Goal: Task Accomplishment & Management: Complete application form

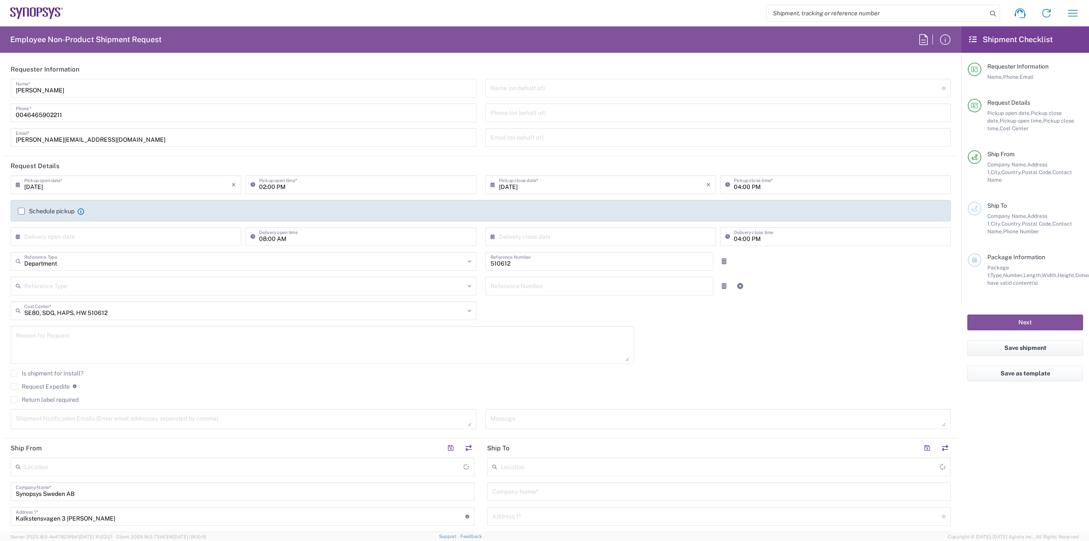
type input "Lund SE80"
click at [1077, 19] on icon "button" at bounding box center [1073, 13] width 14 height 14
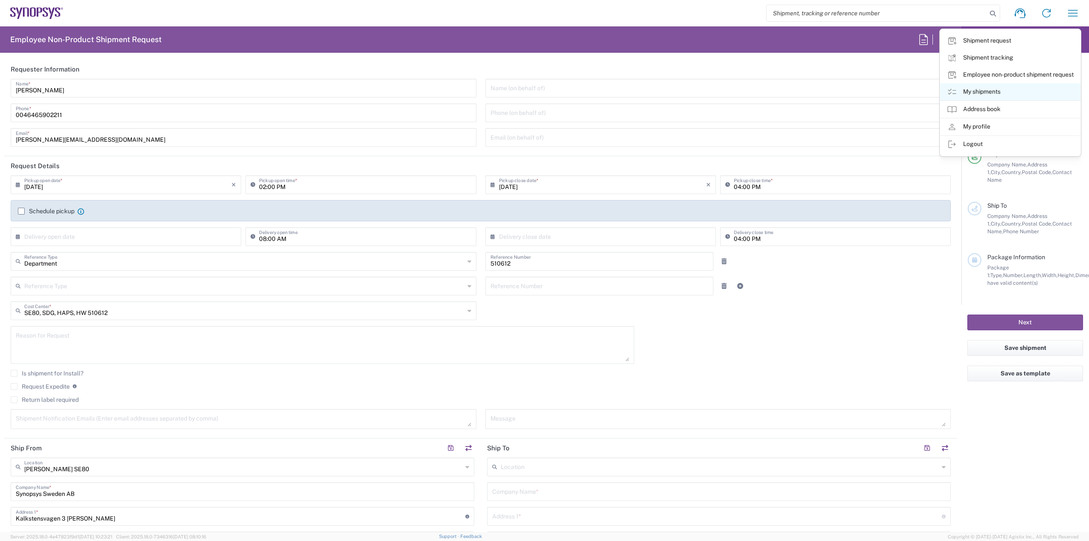
click at [979, 91] on link "My shipments" at bounding box center [1010, 91] width 140 height 17
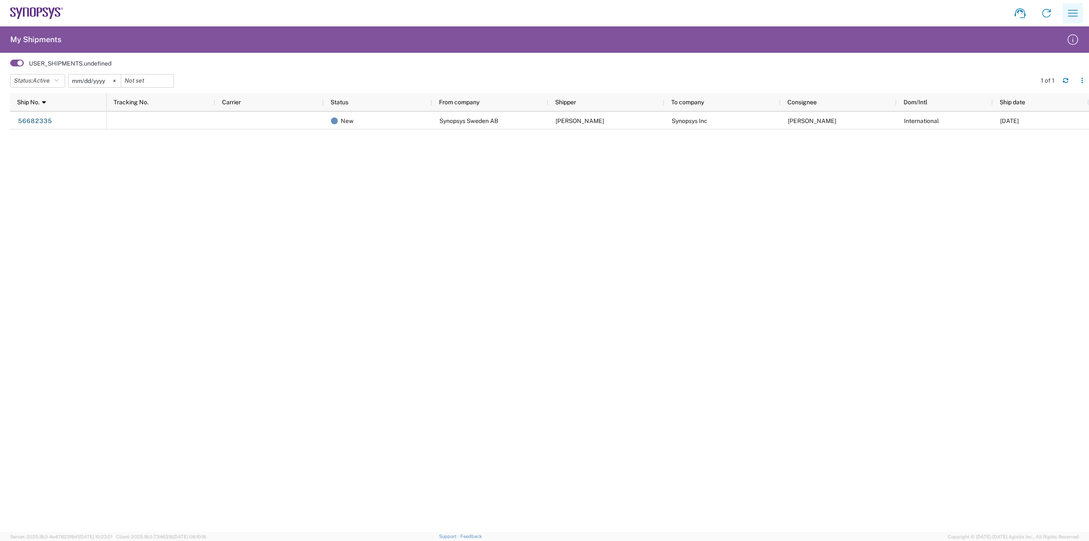
click at [1066, 12] on icon "button" at bounding box center [1073, 13] width 14 height 14
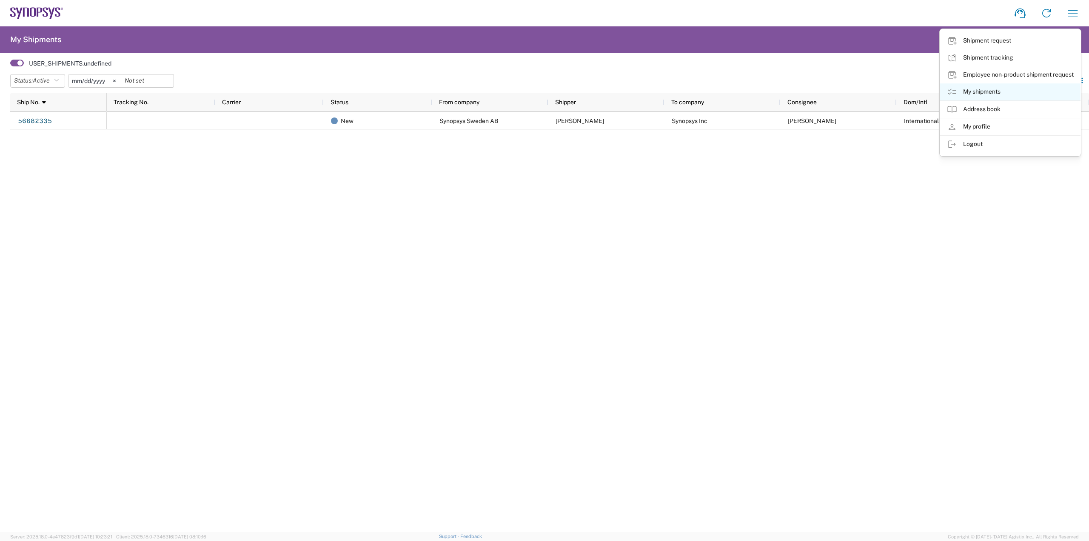
click at [966, 94] on link "My shipments" at bounding box center [1010, 91] width 140 height 17
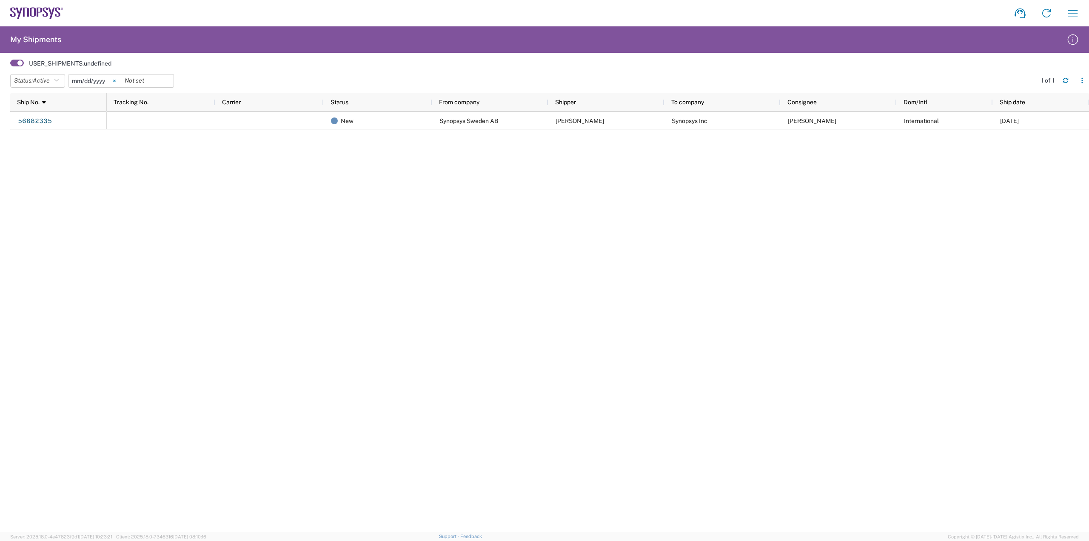
click at [115, 80] on icon at bounding box center [114, 81] width 2 height 2
click at [97, 82] on input "date" at bounding box center [95, 80] width 52 height 13
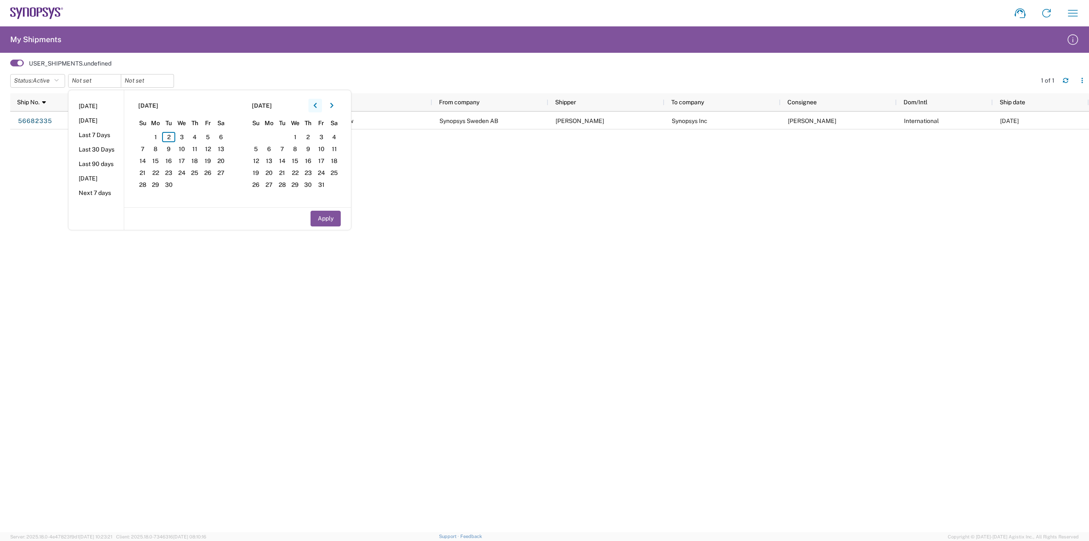
click at [317, 106] on icon "button" at bounding box center [315, 106] width 3 height 6
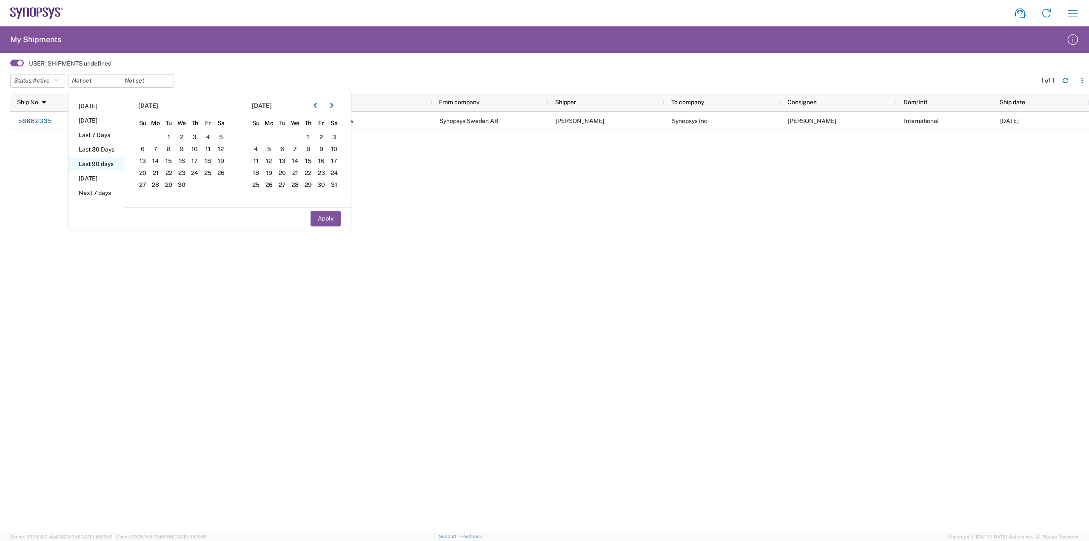
click at [104, 167] on li "Last 90 days" at bounding box center [96, 164] width 55 height 14
type input "2025-06-05"
type input "2025-09-02"
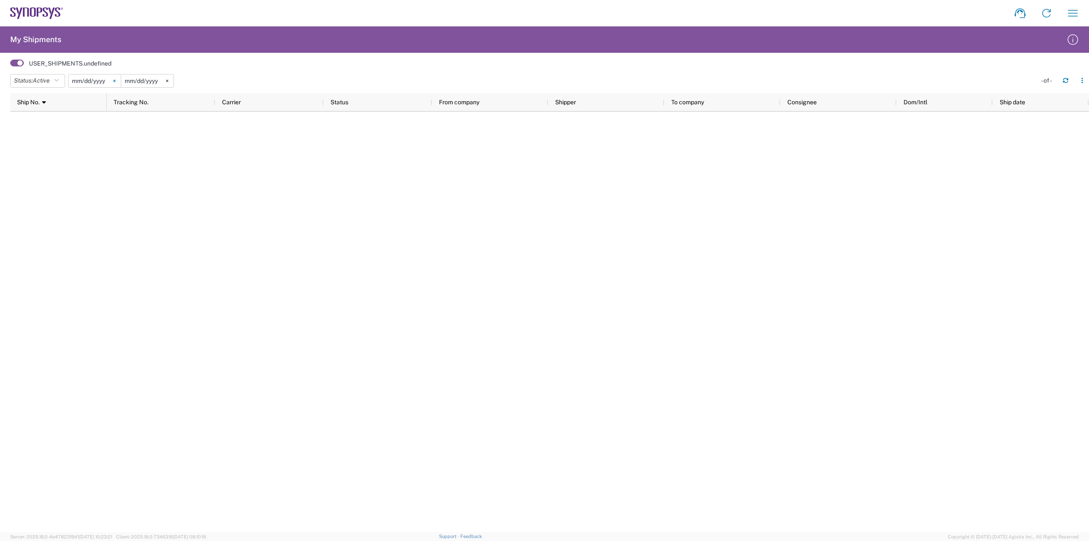
click at [120, 82] on svg-icon at bounding box center [114, 80] width 13 height 13
click at [50, 78] on span "Active" at bounding box center [41, 80] width 17 height 7
click at [46, 128] on span "All" at bounding box center [60, 125] width 99 height 13
click at [164, 83] on svg-icon at bounding box center [157, 80] width 13 height 13
click at [48, 82] on icon "button" at bounding box center [47, 81] width 5 height 6
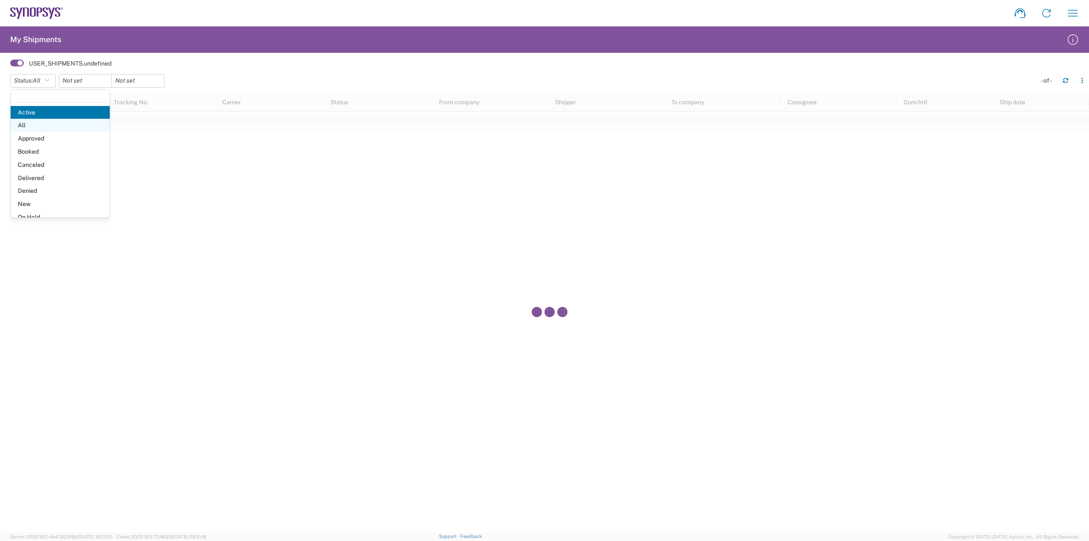
click at [29, 124] on span "All" at bounding box center [60, 125] width 99 height 13
click at [1081, 6] on button "button" at bounding box center [1073, 13] width 20 height 20
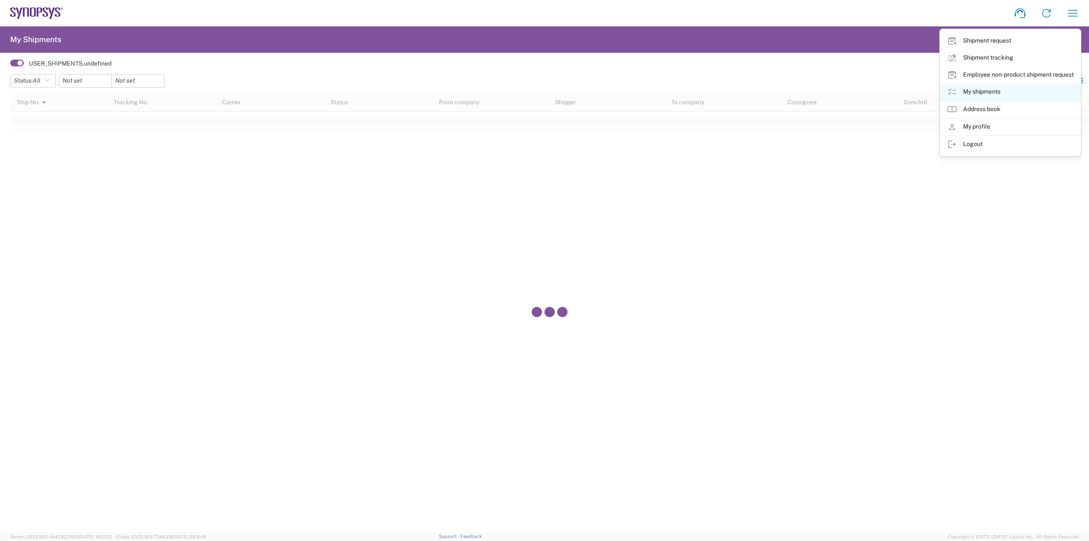
click at [1005, 90] on link "My shipments" at bounding box center [1010, 91] width 140 height 17
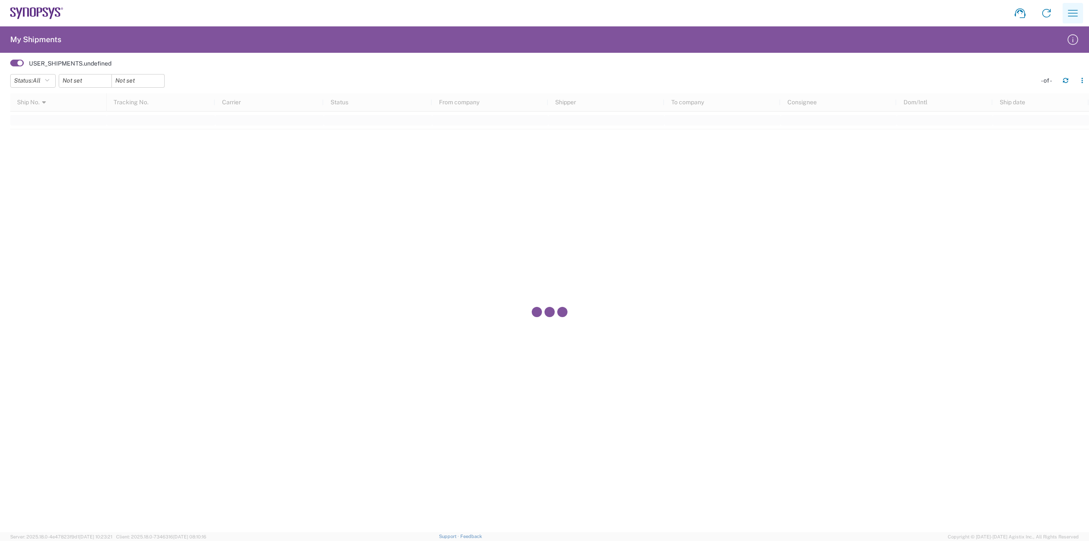
click at [1068, 14] on icon "button" at bounding box center [1073, 13] width 14 height 14
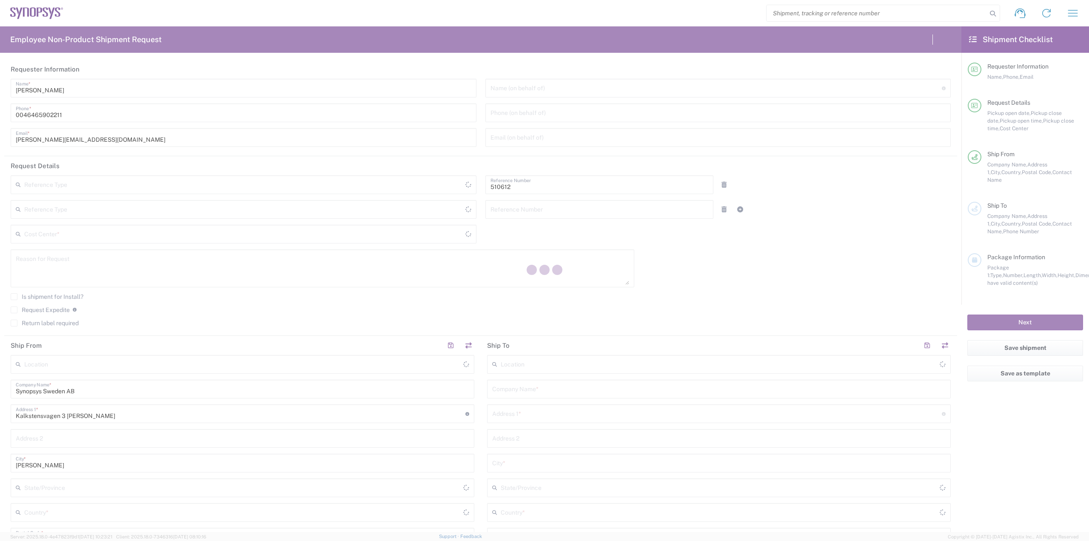
type input "Department"
type input "SE80, SDG, HAPS, HW 510612"
type input "Sweden"
type input "Delivered at Place"
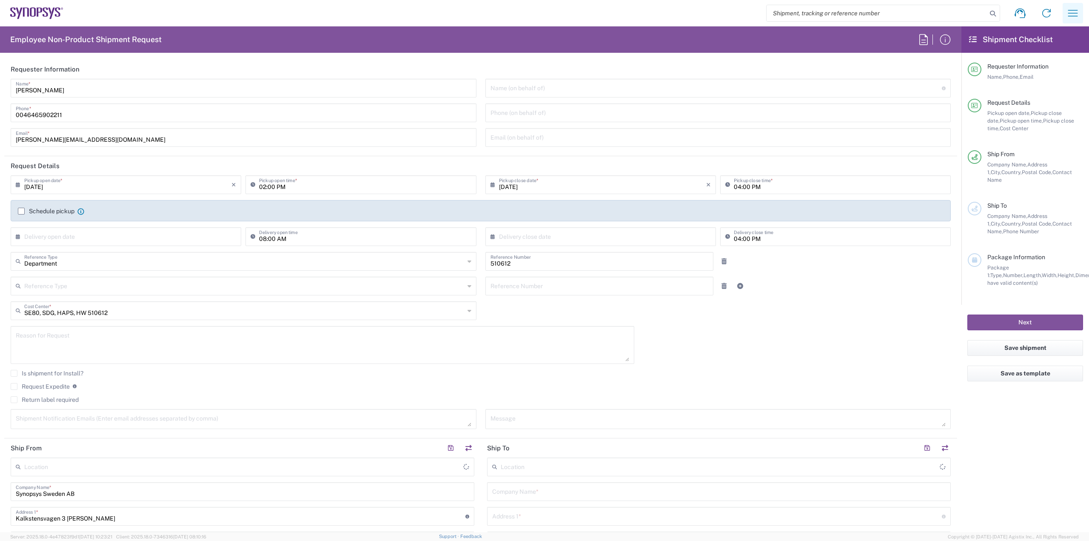
click at [1076, 20] on button "button" at bounding box center [1073, 13] width 20 height 20
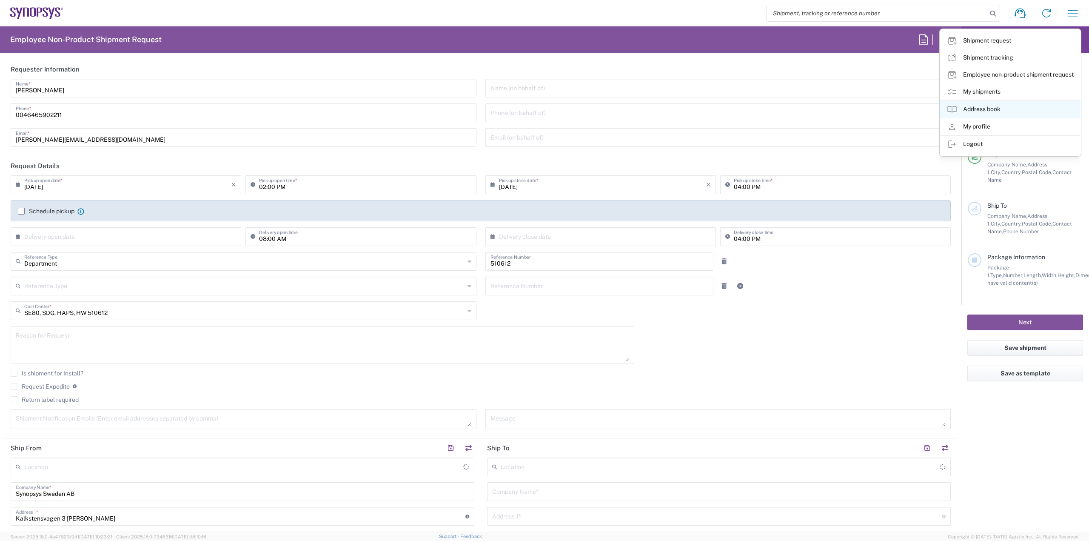
type input "[PERSON_NAME] SE80"
click at [1010, 93] on link "My shipments" at bounding box center [1010, 91] width 140 height 17
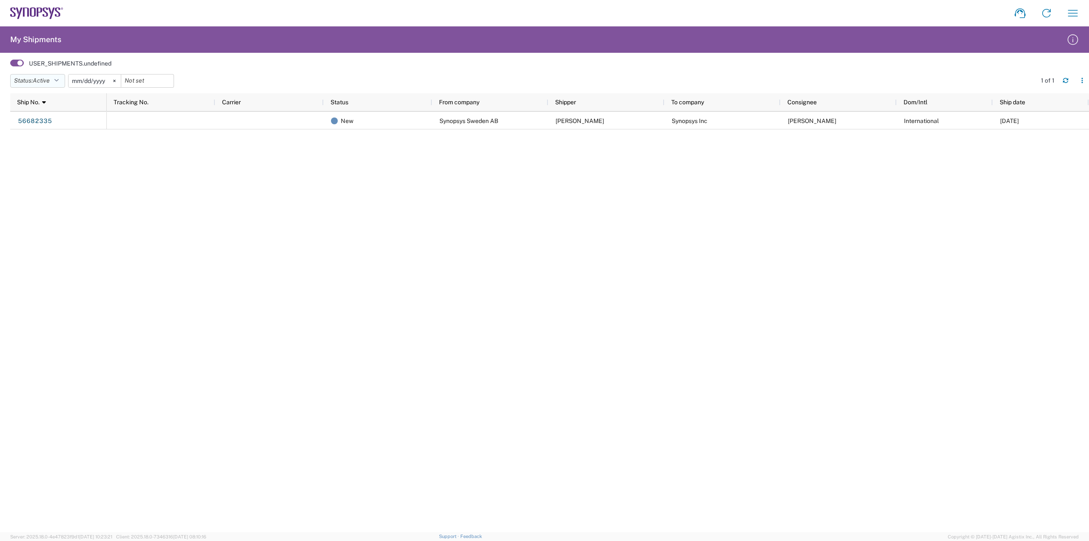
click at [58, 86] on button "Status: Active" at bounding box center [37, 81] width 55 height 14
click at [48, 129] on span "All" at bounding box center [60, 125] width 99 height 13
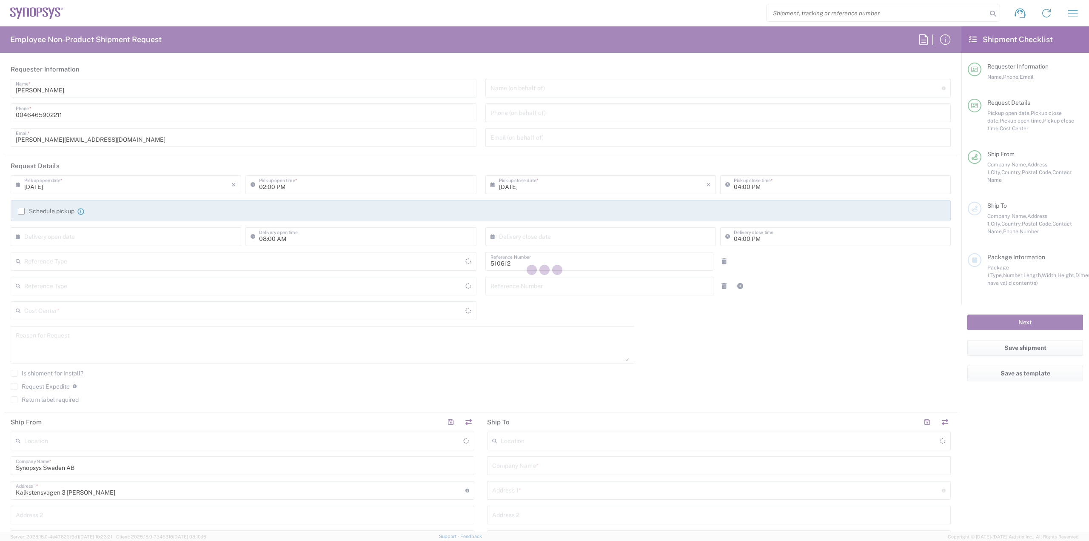
type input "Department"
type input "SE80, SDG, HAPS, HW 510612"
type input "Delivered at Place"
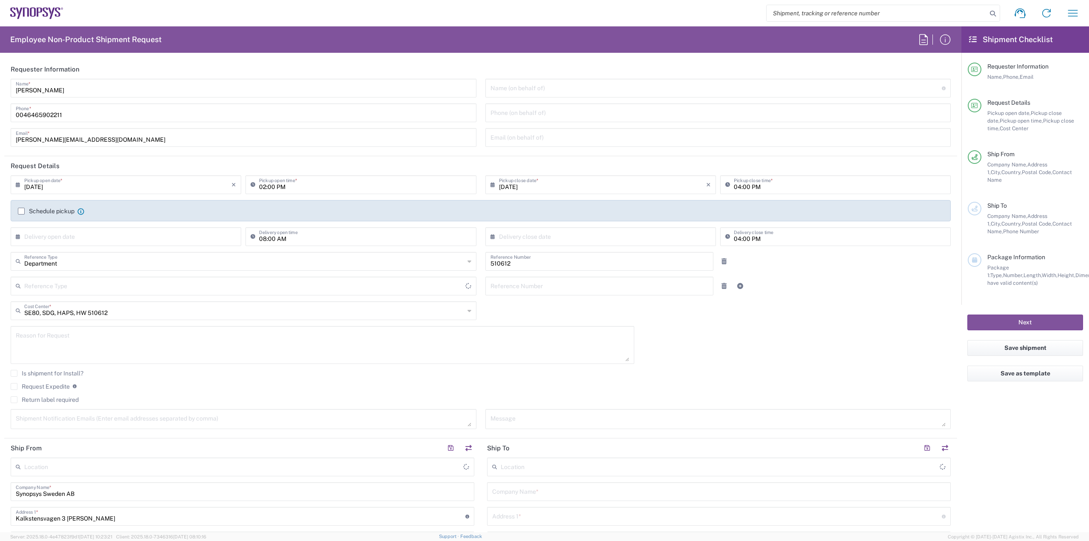
type input "Sweden"
type input "[GEOGRAPHIC_DATA]"
type input "[PERSON_NAME] SE80"
click at [1072, 12] on icon "button" at bounding box center [1073, 13] width 14 height 14
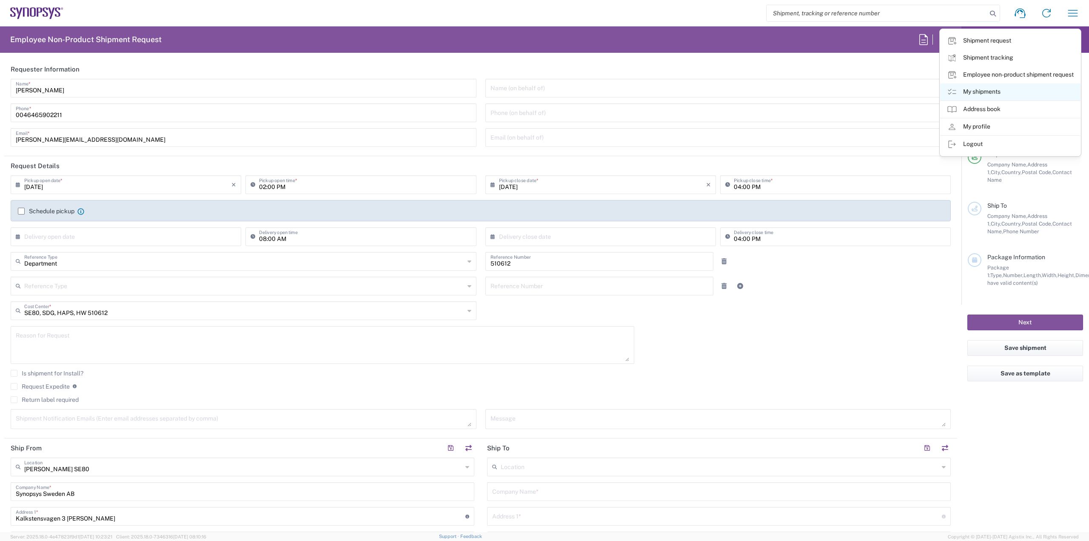
click at [989, 98] on link "My shipments" at bounding box center [1010, 91] width 140 height 17
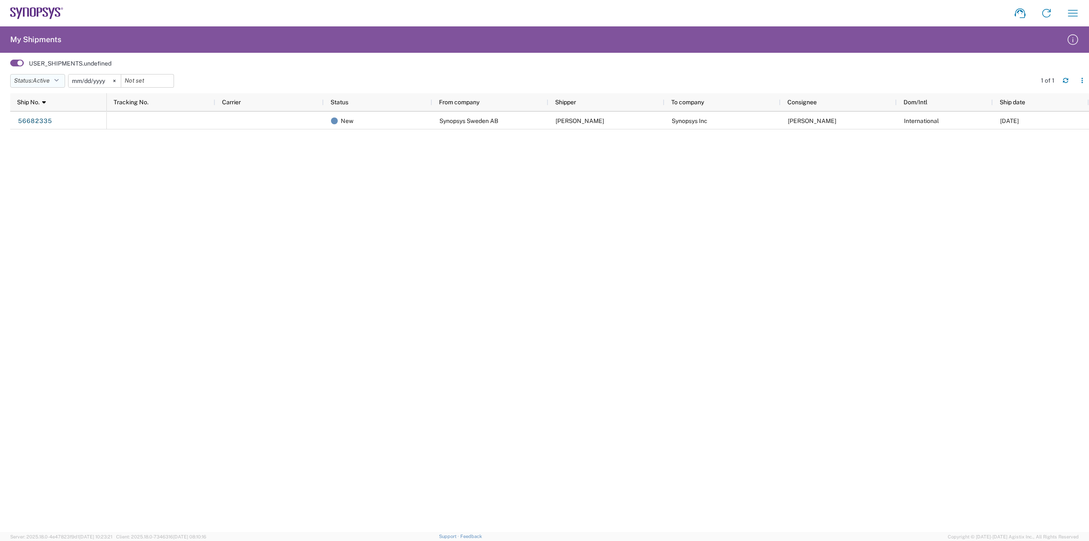
click at [53, 84] on button "Status: Active" at bounding box center [37, 81] width 55 height 14
click at [62, 138] on span "Approved" at bounding box center [60, 138] width 99 height 13
click at [128, 84] on svg-icon at bounding box center [123, 80] width 13 height 13
click at [120, 80] on input "date" at bounding box center [104, 80] width 52 height 13
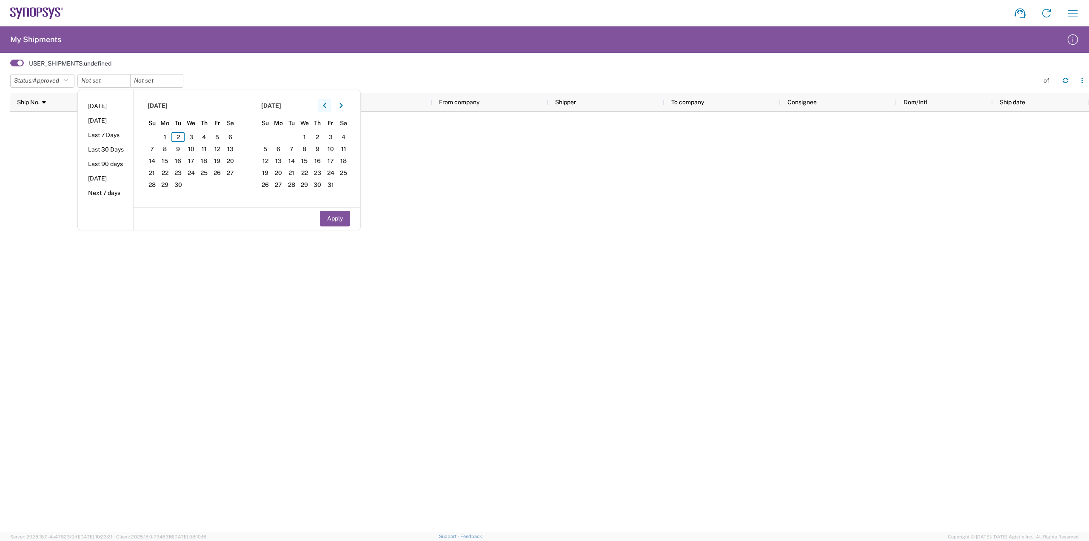
click at [331, 103] on button "button" at bounding box center [325, 106] width 14 height 14
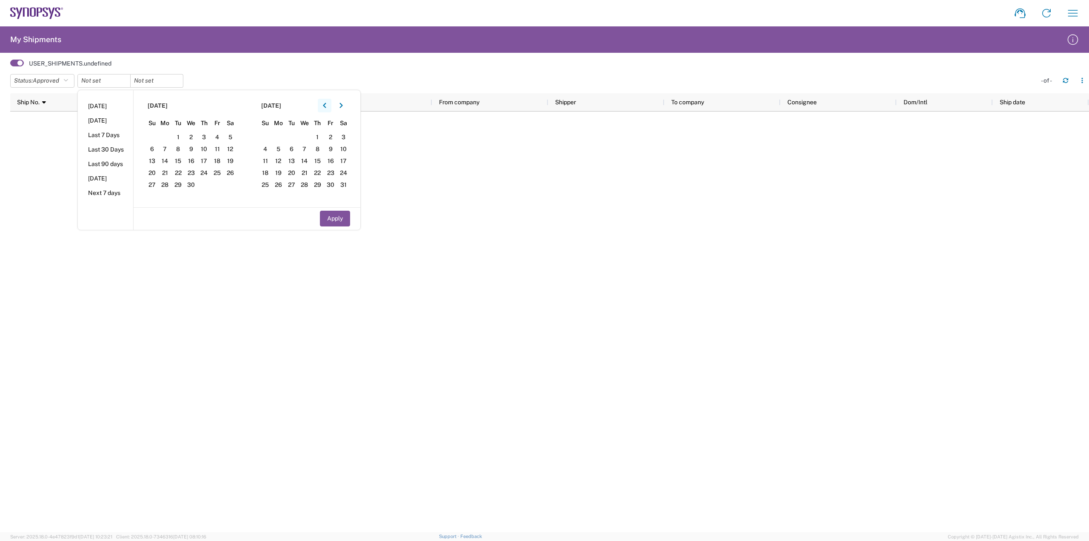
click at [331, 103] on button "button" at bounding box center [325, 106] width 14 height 14
click at [191, 133] on span "1" at bounding box center [191, 137] width 13 height 10
drag, startPoint x: 334, startPoint y: 227, endPoint x: 334, endPoint y: 221, distance: 5.5
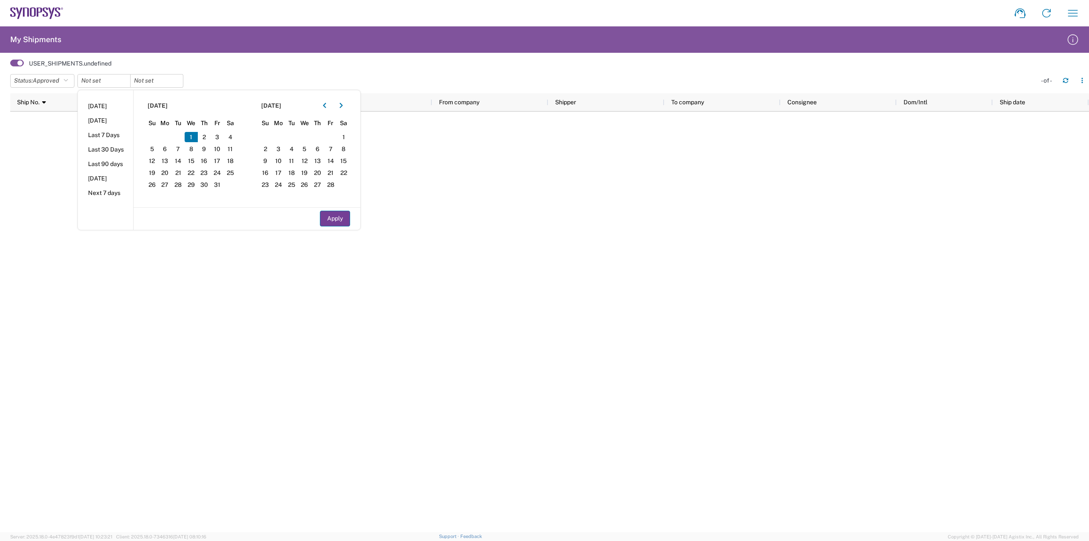
click at [334, 221] on div "Apply" at bounding box center [247, 218] width 227 height 22
click at [334, 221] on button "Apply" at bounding box center [335, 219] width 30 height 16
type input "2025-01-01"
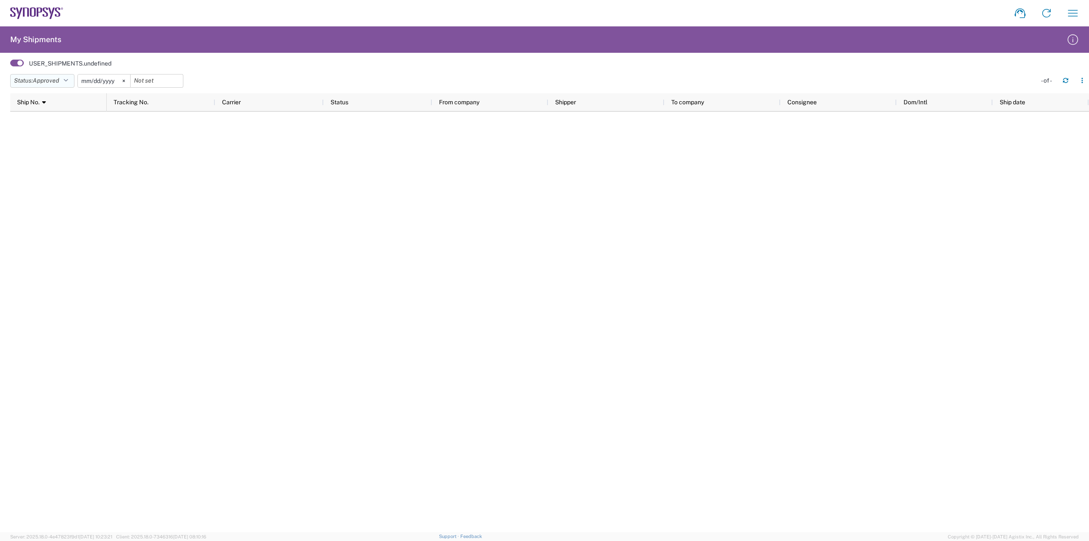
click at [68, 82] on icon "button" at bounding box center [65, 81] width 5 height 6
click at [72, 129] on span "All" at bounding box center [60, 125] width 99 height 13
click at [106, 81] on icon at bounding box center [105, 81] width 3 height 3
click at [56, 81] on button "Status: All" at bounding box center [33, 81] width 46 height 14
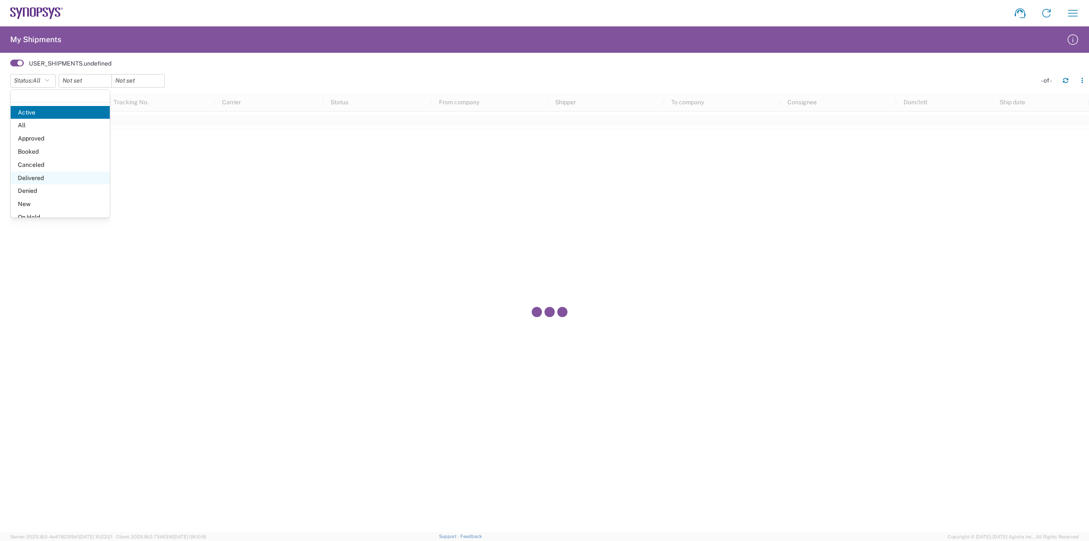
click at [50, 175] on span "Delivered" at bounding box center [60, 177] width 99 height 13
click at [111, 86] on input "date" at bounding box center [103, 80] width 52 height 13
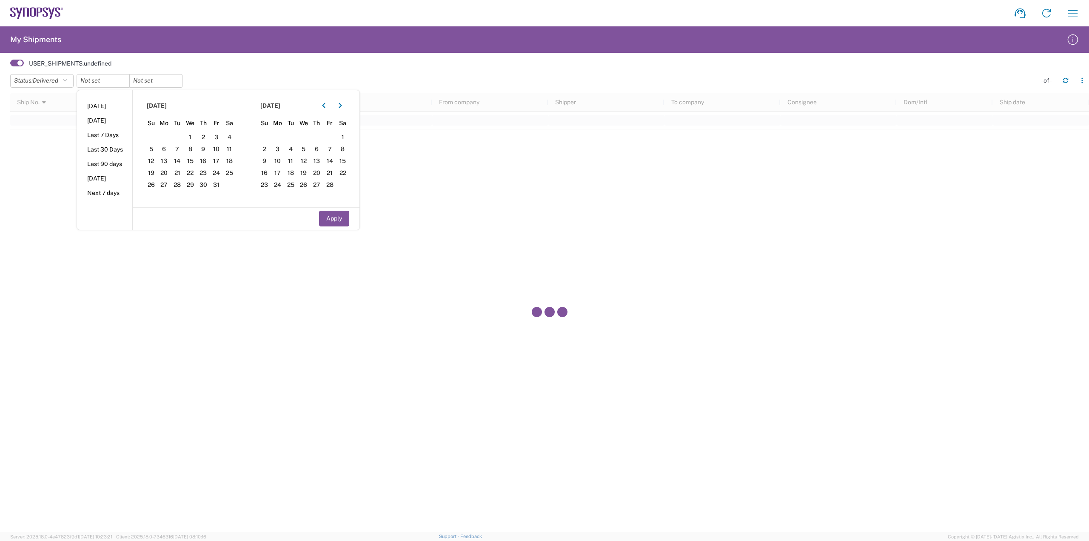
click at [195, 154] on section "January 2025 Su Mo Tu We Th Fr Sa 29 30 31 1 2 3 4 5 6 7 8 9 10 11 12 13 14 15 …" at bounding box center [190, 148] width 114 height 117
click at [195, 150] on span "8" at bounding box center [190, 149] width 13 height 10
click at [345, 215] on button "Apply" at bounding box center [334, 219] width 30 height 16
type input "2025-01-08"
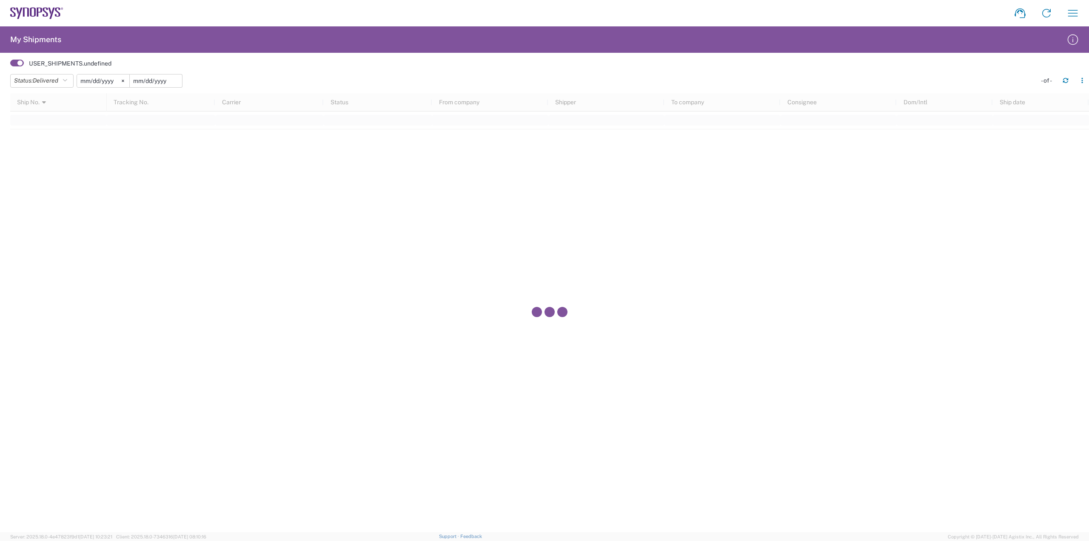
click at [173, 83] on input "date" at bounding box center [156, 80] width 52 height 13
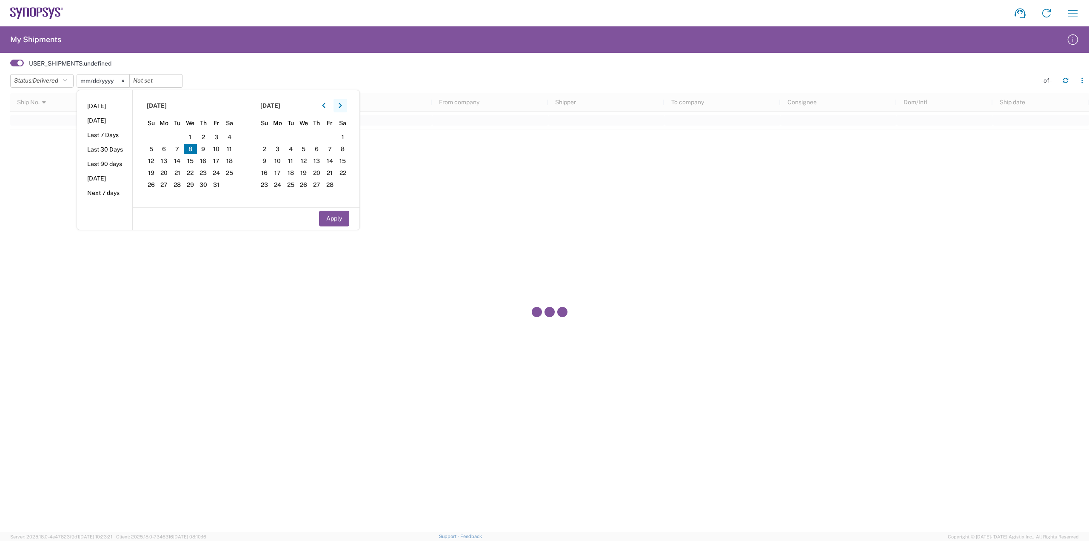
click at [342, 108] on icon "button" at bounding box center [340, 106] width 3 height 6
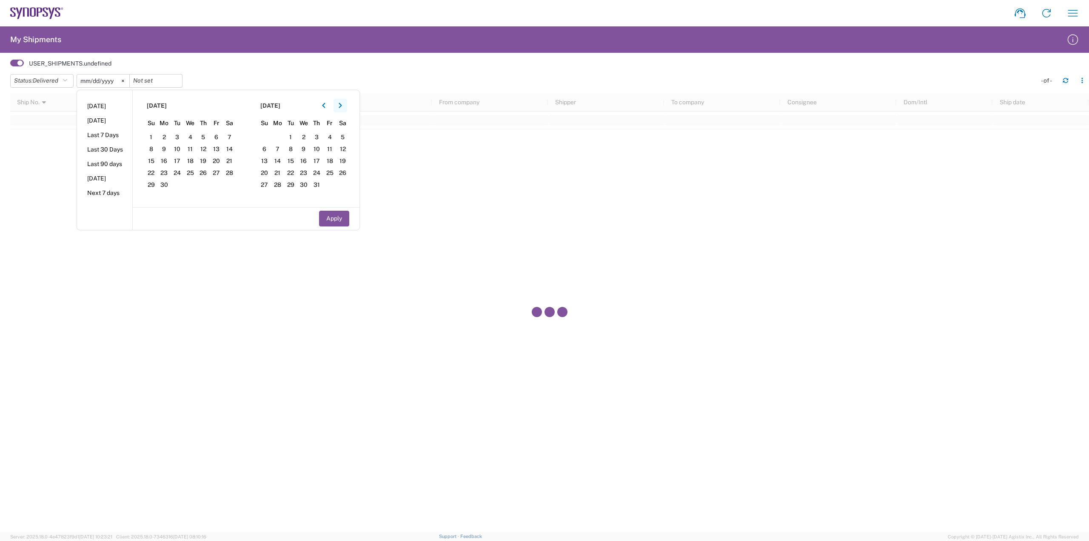
click at [342, 108] on icon "button" at bounding box center [340, 106] width 3 height 6
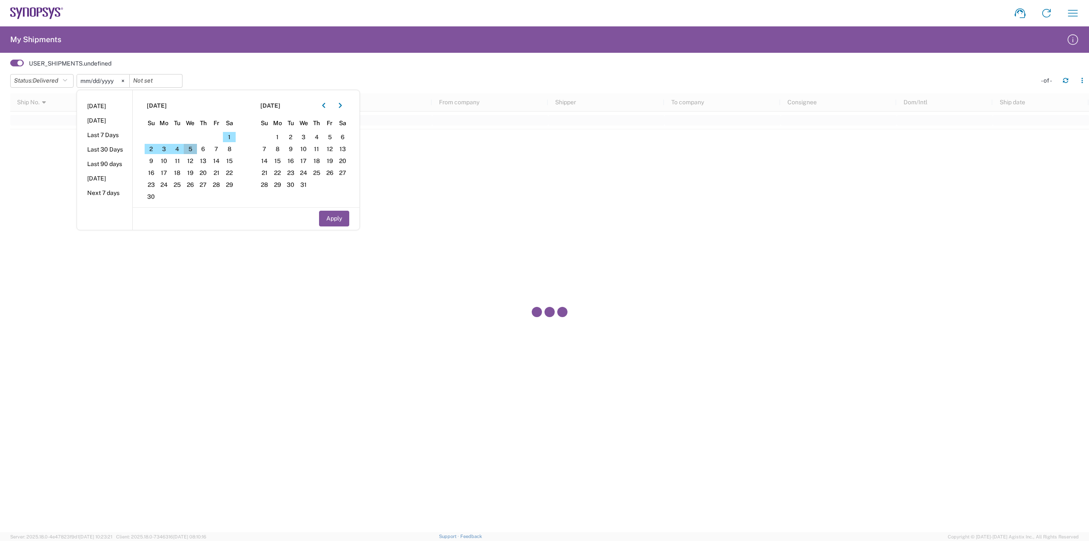
click at [189, 146] on span "5" at bounding box center [190, 149] width 13 height 10
click at [347, 217] on button "Apply" at bounding box center [334, 219] width 30 height 16
type input "2025-11-05"
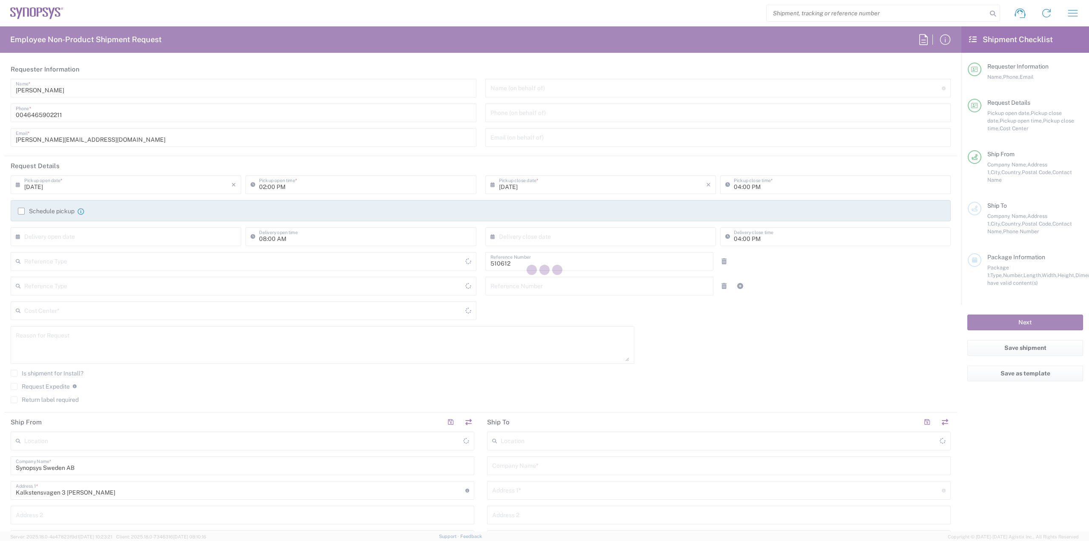
type input "Department"
type input "SE80, SDG, HAPS, HW 510612"
type input "Delivered at Place"
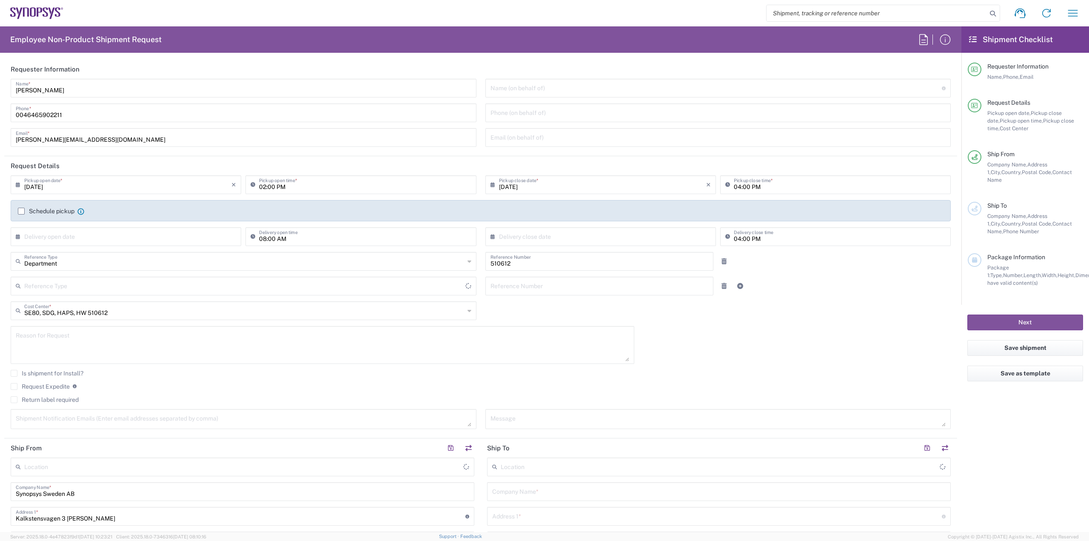
type input "[GEOGRAPHIC_DATA]"
type input "[PERSON_NAME] SE80"
drag, startPoint x: 125, startPoint y: 185, endPoint x: 132, endPoint y: 211, distance: 27.4
click at [125, 185] on input "[DATE]" at bounding box center [127, 184] width 207 height 15
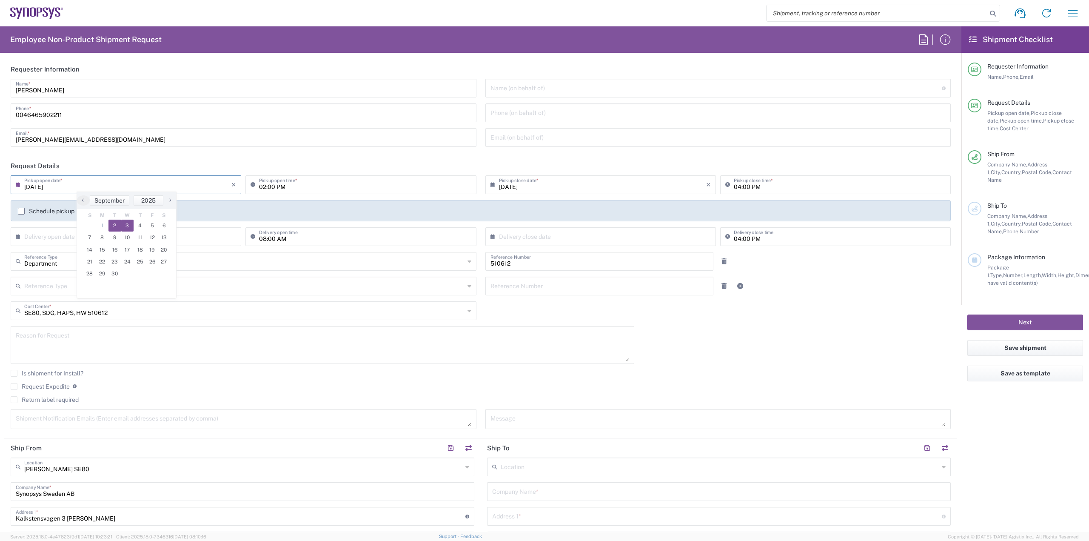
click at [128, 226] on span "3" at bounding box center [127, 226] width 13 height 12
type input "[DATE]"
click at [262, 189] on input "02:00 PM" at bounding box center [365, 184] width 212 height 15
click at [277, 187] on input "09:00 PM" at bounding box center [365, 184] width 212 height 15
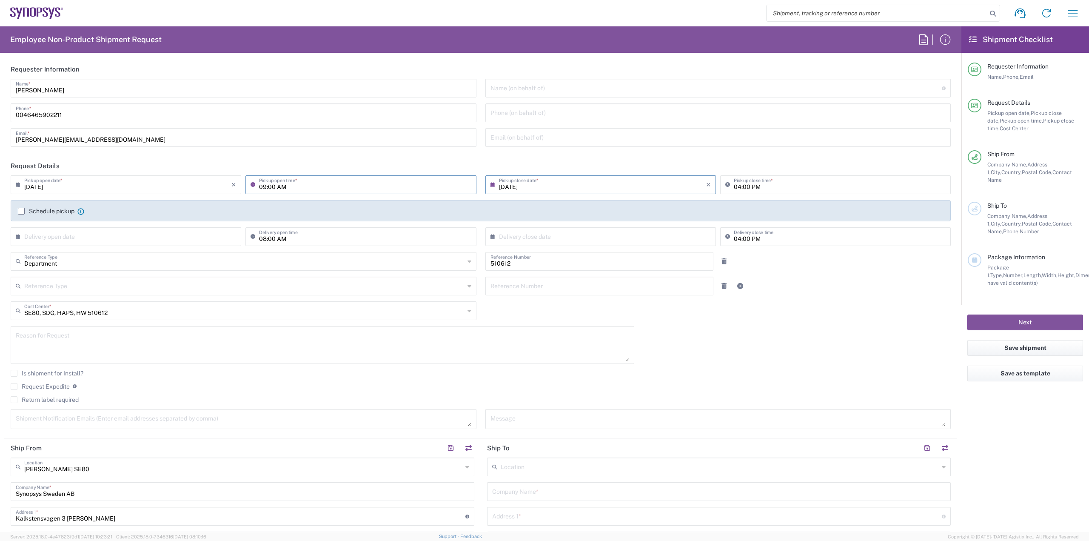
type input "09:00 AM"
click at [734, 186] on input "04:00 PM" at bounding box center [840, 184] width 212 height 15
type input "02:00 PM"
click at [60, 214] on label "Schedule pickup" at bounding box center [46, 211] width 57 height 7
click at [21, 211] on input "Schedule pickup" at bounding box center [21, 211] width 0 height 0
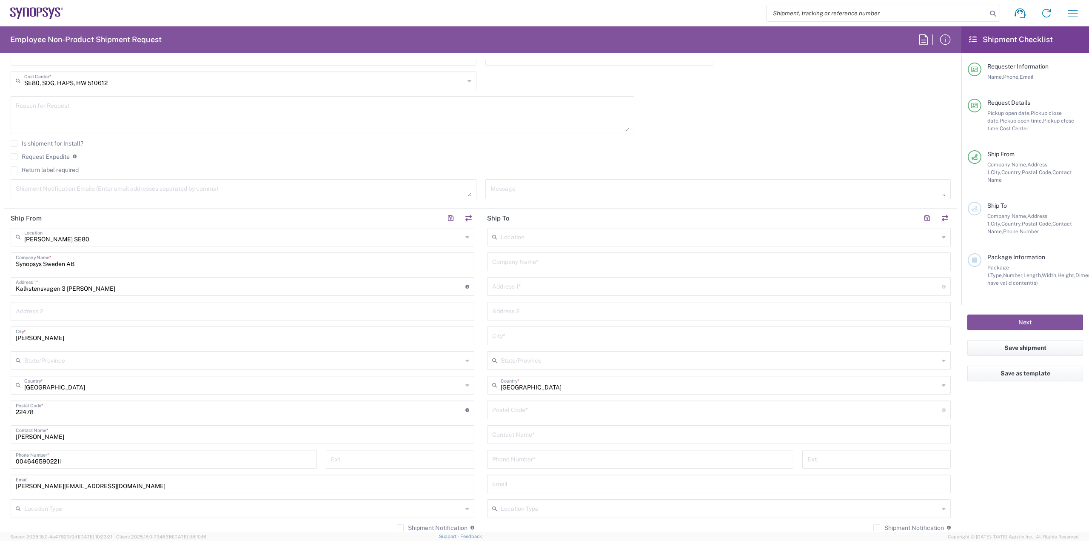
scroll to position [255, 0]
click at [573, 257] on input "text" at bounding box center [719, 260] width 454 height 15
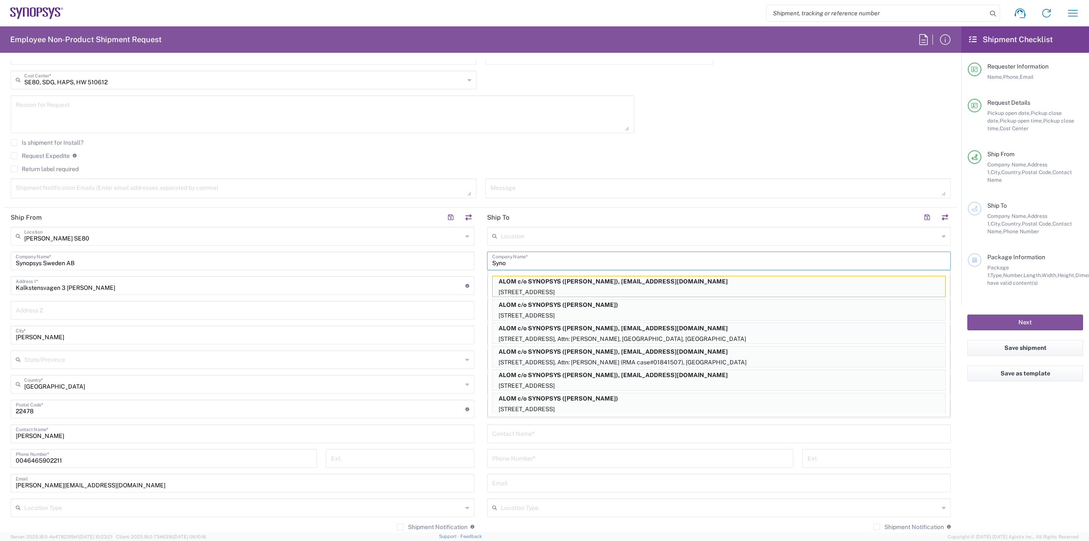
type input "Synopsys Sweden AB"
type input "Kalkstensvagen 3 [PERSON_NAME]"
type input "[PERSON_NAME]"
type input "[GEOGRAPHIC_DATA]"
type input "22478"
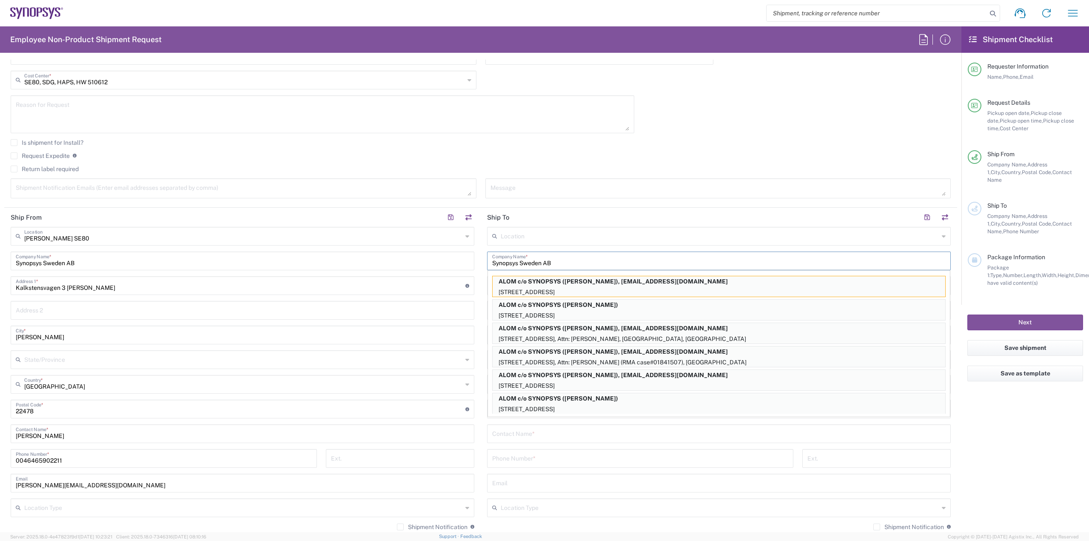
type input "0465902211"
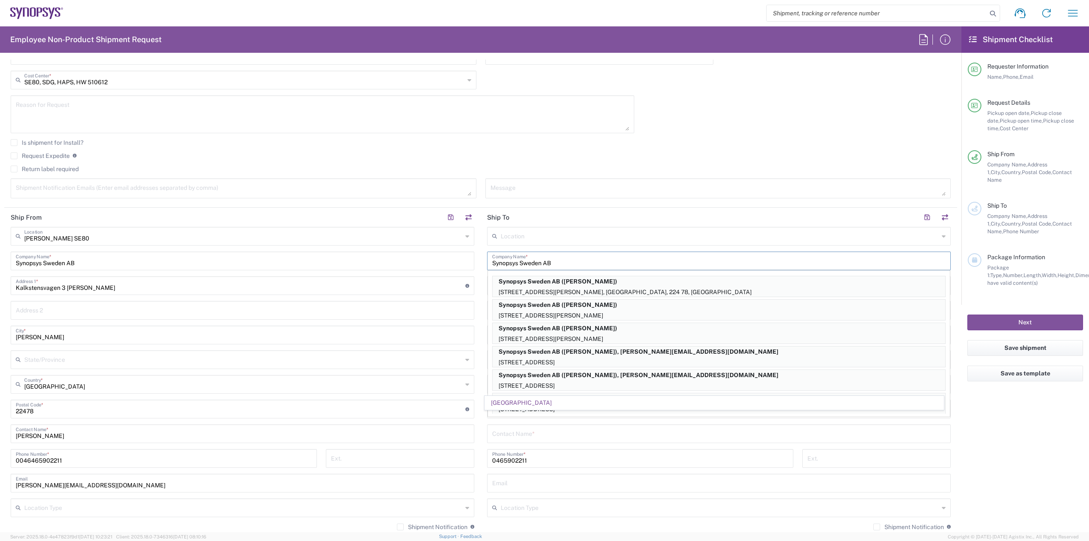
click at [653, 181] on textarea at bounding box center [719, 188] width 456 height 15
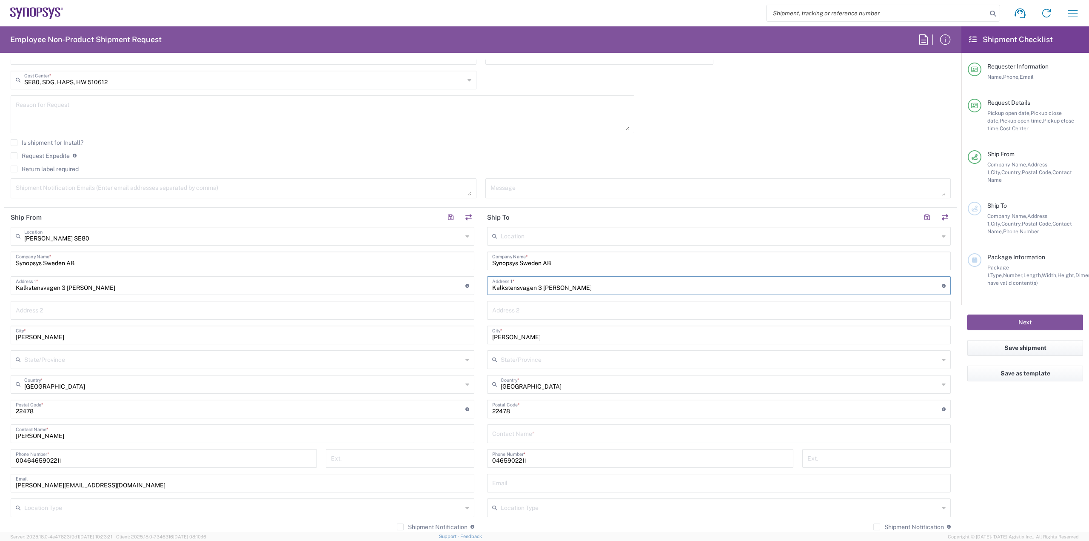
drag, startPoint x: 580, startPoint y: 286, endPoint x: 475, endPoint y: 285, distance: 104.7
click at [475, 285] on div "Ship From [GEOGRAPHIC_DATA] SE80 Location [GEOGRAPHIC_DATA] [GEOGRAPHIC_DATA] D…" at bounding box center [480, 398] width 953 height 380
click at [622, 289] on input "Kalkstensvagen 3 [PERSON_NAME]" at bounding box center [717, 284] width 450 height 15
paste input "Rödlönnsgången 28"
drag, startPoint x: 552, startPoint y: 289, endPoint x: 481, endPoint y: 298, distance: 71.6
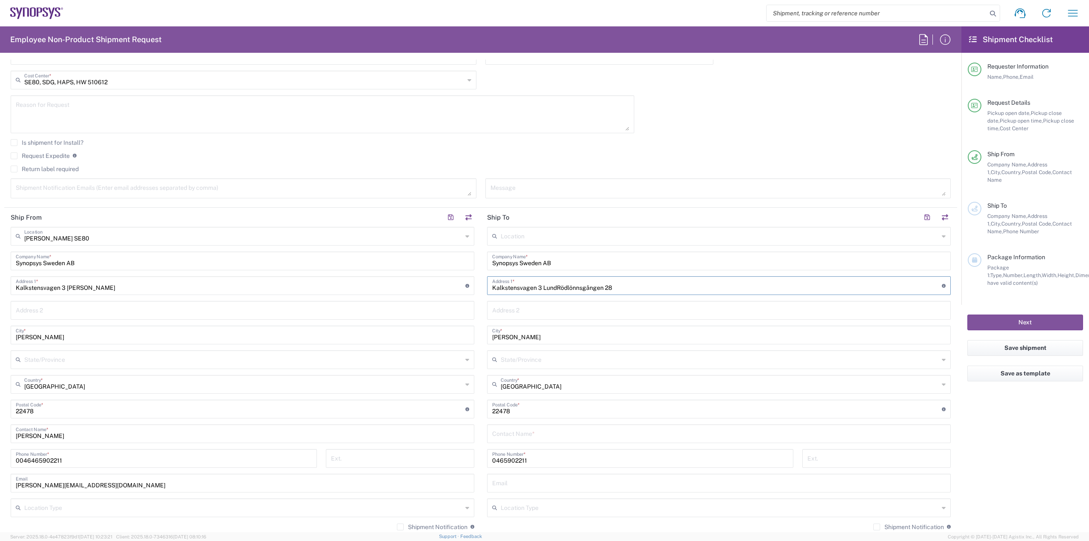
click at [481, 298] on main "Location [GEOGRAPHIC_DATA] DE04 Agrate Brianza IT01 [GEOGRAPHIC_DATA] DE02 [GEO…" at bounding box center [719, 405] width 477 height 357
type input "Rödlönnsgången 28"
drag, startPoint x: 572, startPoint y: 338, endPoint x: 431, endPoint y: 323, distance: 141.7
click at [431, 323] on div "Ship From [GEOGRAPHIC_DATA] SE80 Location [GEOGRAPHIC_DATA] [GEOGRAPHIC_DATA] D…" at bounding box center [480, 398] width 953 height 380
type input "[GEOGRAPHIC_DATA]"
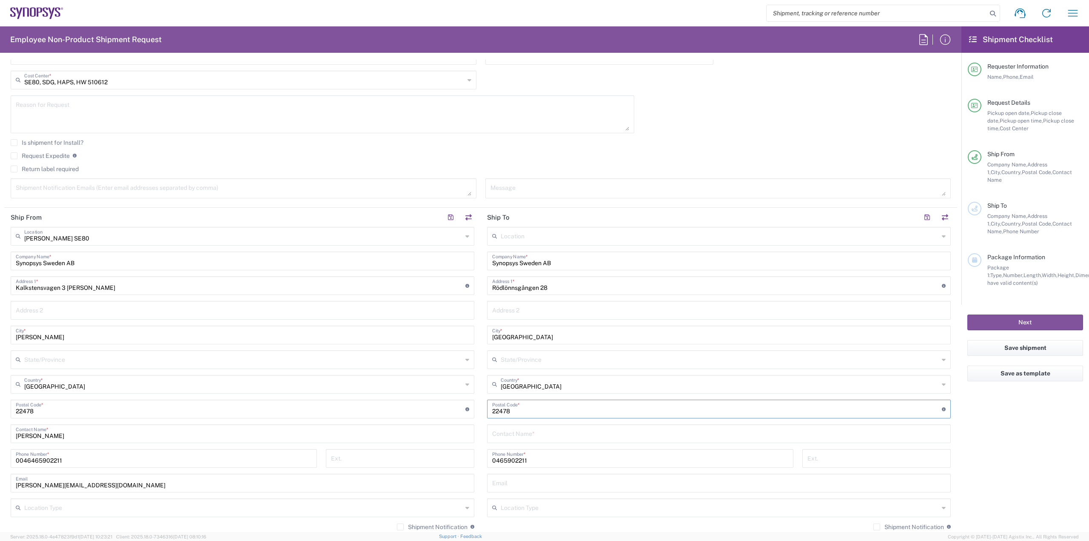
drag, startPoint x: 536, startPoint y: 413, endPoint x: 432, endPoint y: 412, distance: 103.8
click at [432, 412] on div "Ship From [GEOGRAPHIC_DATA] SE80 Location [GEOGRAPHIC_DATA] [GEOGRAPHIC_DATA] D…" at bounding box center [480, 398] width 953 height 380
type input "411 17"
click at [647, 435] on input "text" at bounding box center [719, 433] width 454 height 15
paste input "[PERSON_NAME]"
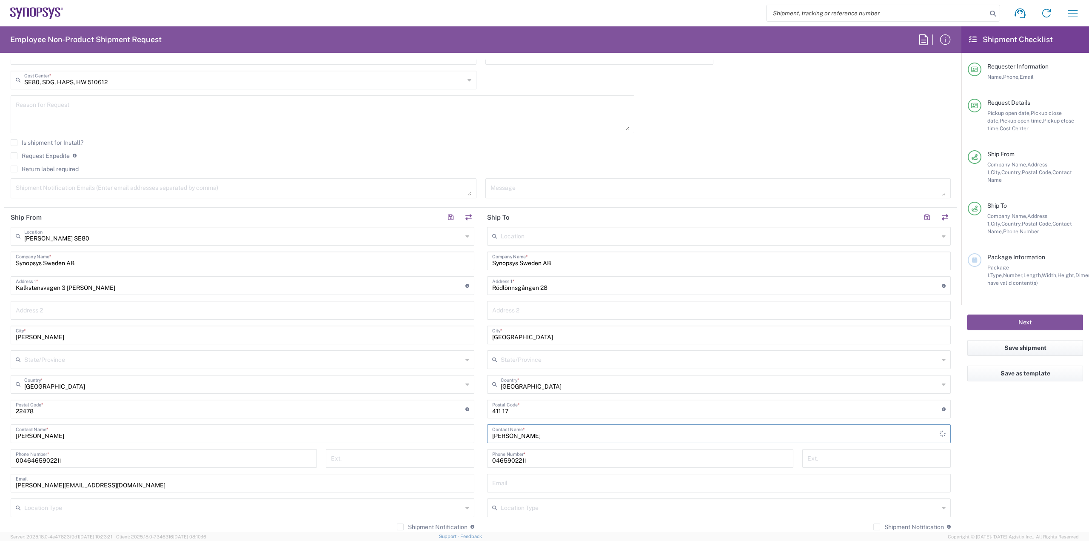
type input "[PERSON_NAME]"
drag, startPoint x: 599, startPoint y: 461, endPoint x: 388, endPoint y: 440, distance: 212.2
click at [388, 440] on div "Ship From [GEOGRAPHIC_DATA] SE80 Location [GEOGRAPHIC_DATA] [GEOGRAPHIC_DATA] D…" at bounding box center [480, 398] width 953 height 380
click at [599, 465] on div "[PHONE_NUMBER] Phone Number *" at bounding box center [640, 458] width 306 height 19
paste input "[PHONE_NUMBER]"
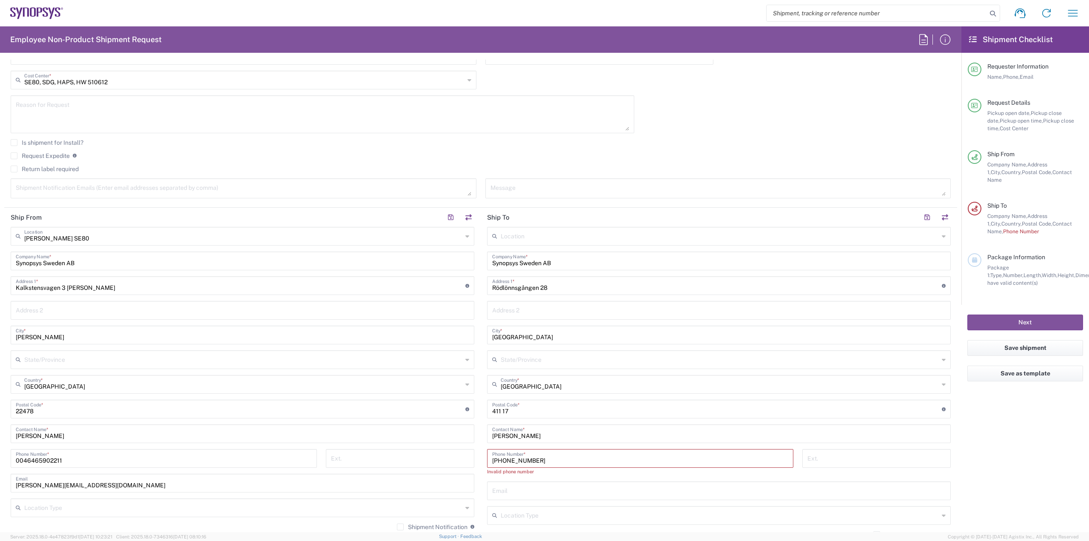
click at [492, 460] on input "[PHONE_NUMBER]" at bounding box center [640, 457] width 296 height 15
type input "[PHONE_NUMBER]"
click at [510, 484] on input "text" at bounding box center [719, 482] width 454 height 15
click at [705, 483] on input "text" at bounding box center [719, 482] width 454 height 15
paste input "[EMAIL_ADDRESS][DOMAIN_NAME]"
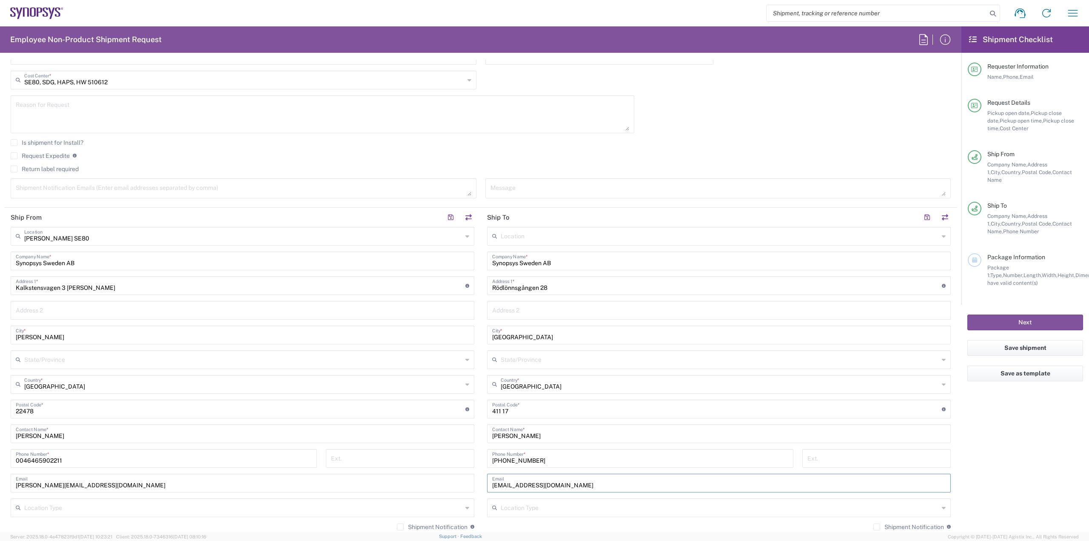
type input "[EMAIL_ADDRESS][DOMAIN_NAME]"
click at [596, 287] on input "Rödlönnsgången 28" at bounding box center [717, 284] width 450 height 15
type input "Rödlönnsgången 28 Lgh 1601"
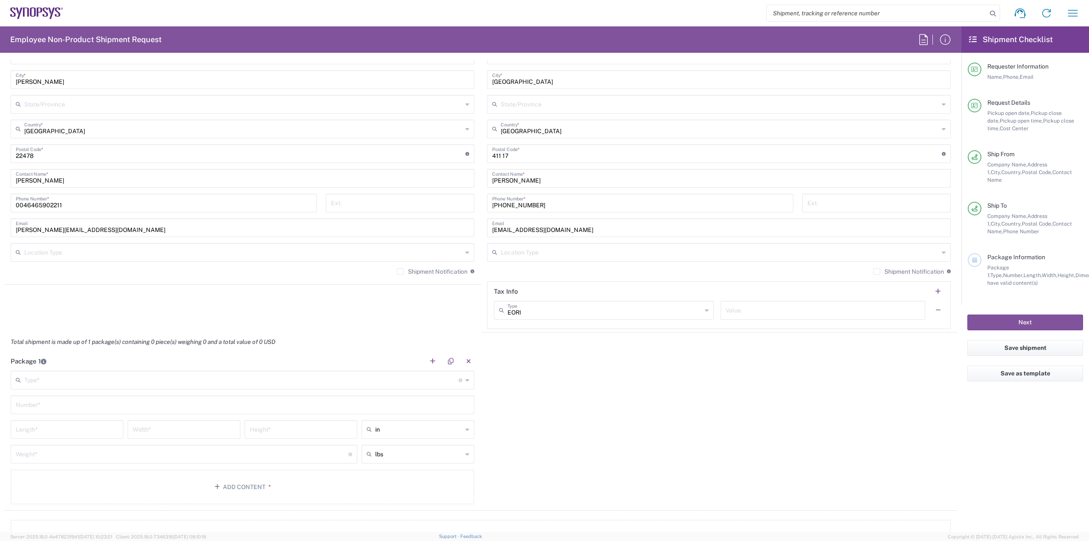
scroll to position [553, 0]
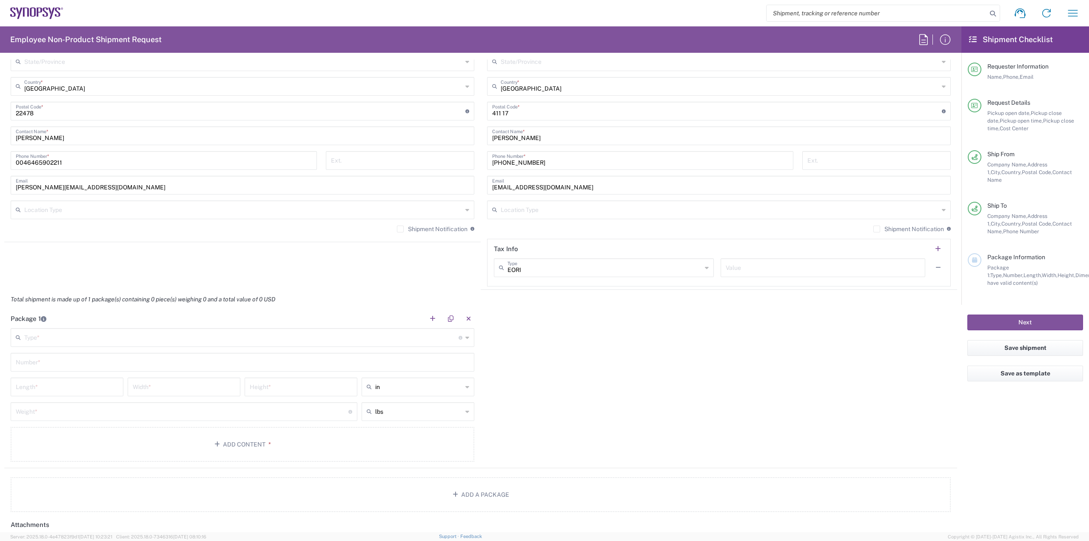
click at [466, 336] on icon at bounding box center [468, 338] width 4 height 14
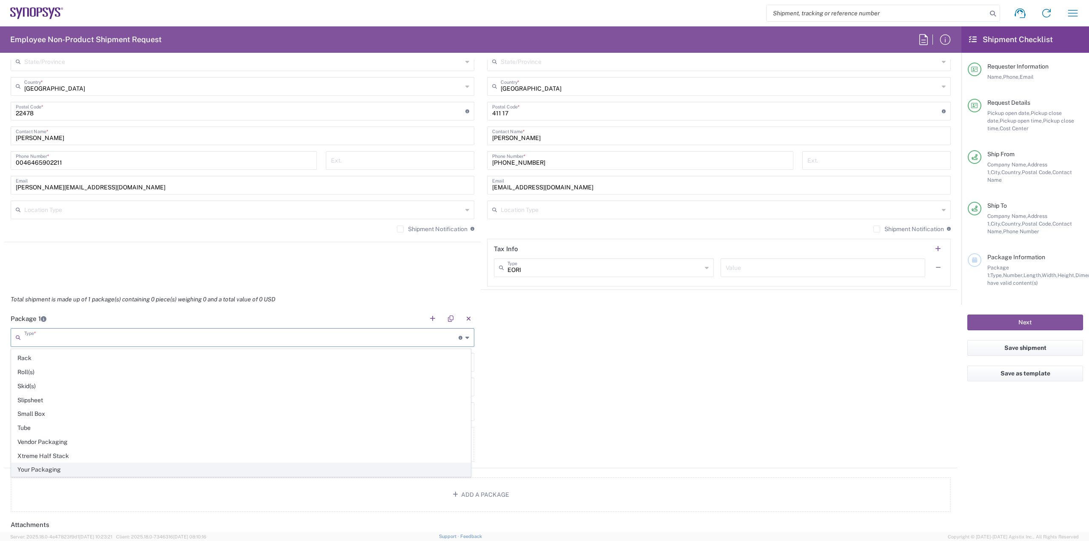
click at [353, 471] on span "Your Packaging" at bounding box center [240, 469] width 459 height 13
type input "Your Packaging"
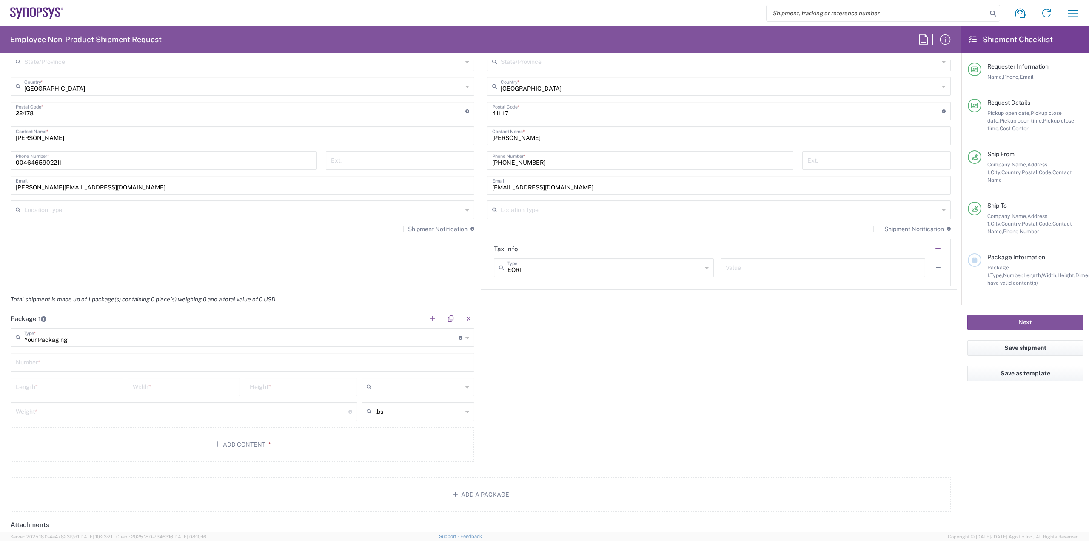
click at [458, 380] on input "text" at bounding box center [418, 387] width 87 height 14
click at [442, 414] on span "cm" at bounding box center [415, 419] width 110 height 13
type input "cm"
click at [442, 414] on input "text" at bounding box center [418, 412] width 87 height 14
click at [432, 440] on span "kgs" at bounding box center [415, 443] width 110 height 13
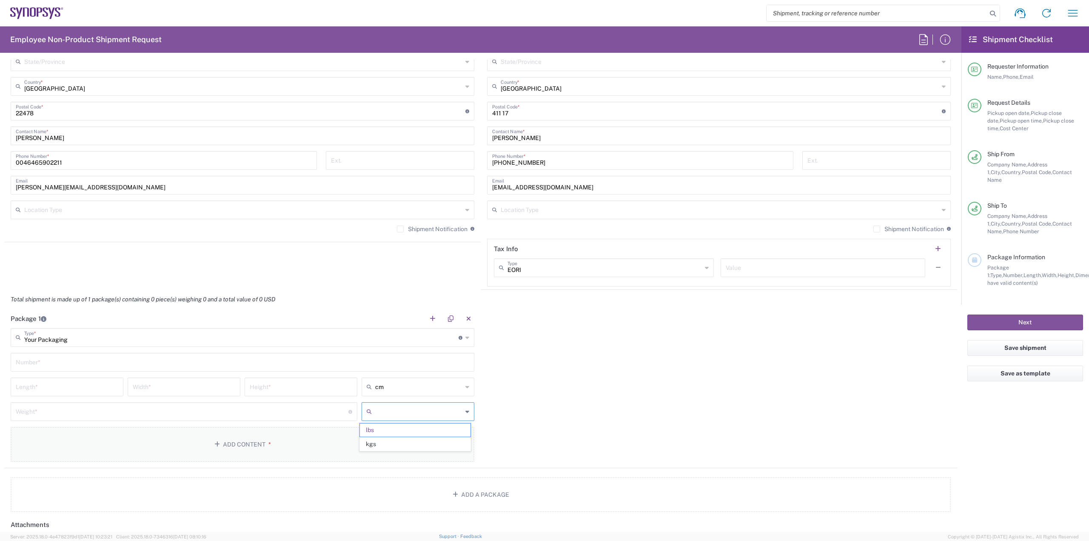
type input "kgs"
click at [391, 357] on input "text" at bounding box center [243, 361] width 454 height 15
type input "1"
click at [44, 379] on input "number" at bounding box center [67, 386] width 103 height 15
type input "32"
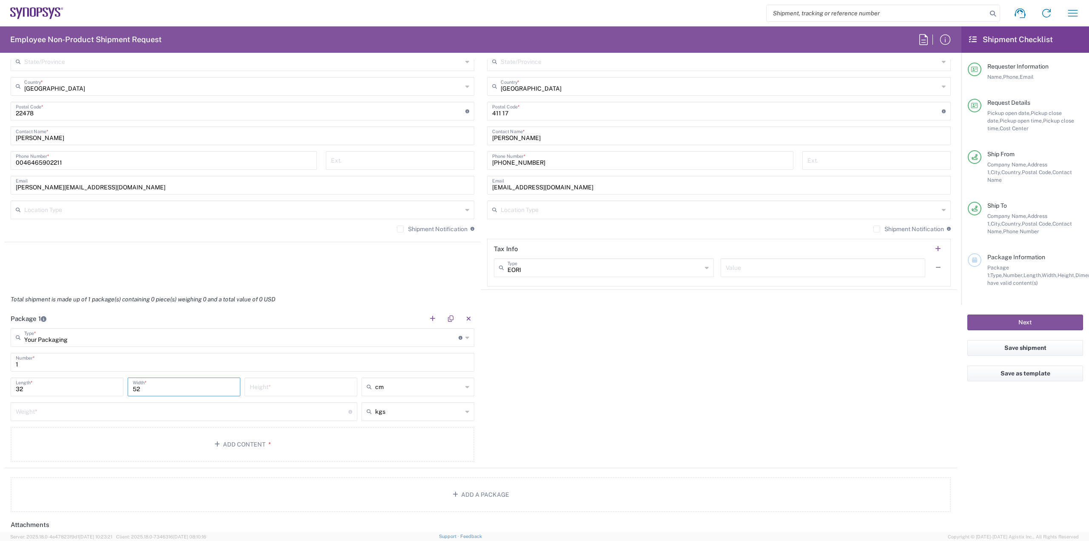
type input "52"
type input "6.5"
click at [66, 410] on input "number" at bounding box center [182, 410] width 333 height 15
type input "3"
click at [147, 442] on button "Add Content *" at bounding box center [243, 444] width 464 height 35
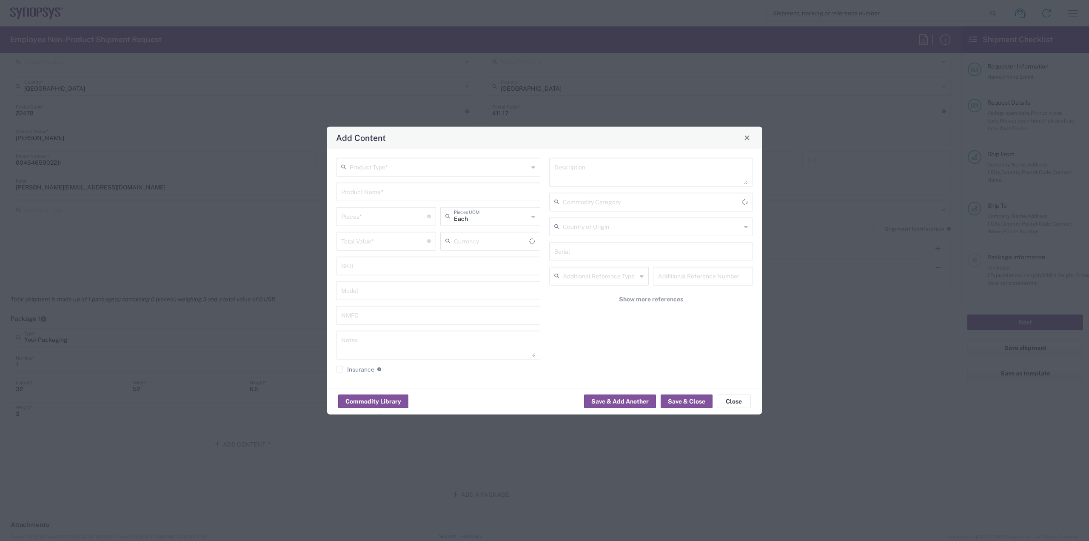
type input "US Dollar"
click at [495, 166] on input "text" at bounding box center [439, 166] width 179 height 15
click at [492, 196] on span "General Commodity" at bounding box center [438, 199] width 203 height 13
type input "General Commodity"
click at [351, 220] on input "number" at bounding box center [384, 215] width 86 height 15
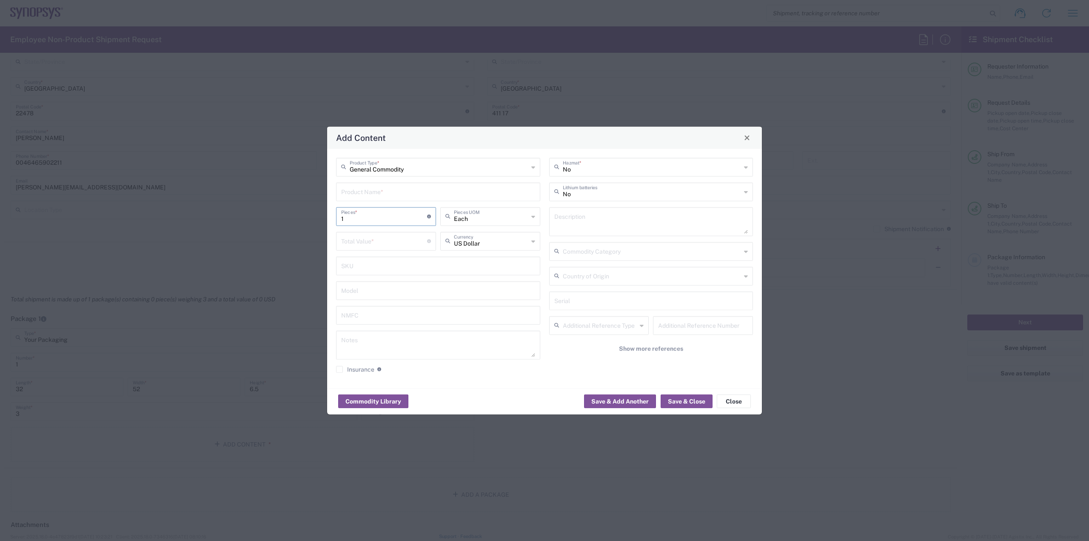
type input "1"
click at [357, 245] on input "number" at bounding box center [384, 240] width 86 height 15
type input "900"
click at [433, 197] on input "text" at bounding box center [438, 190] width 194 height 15
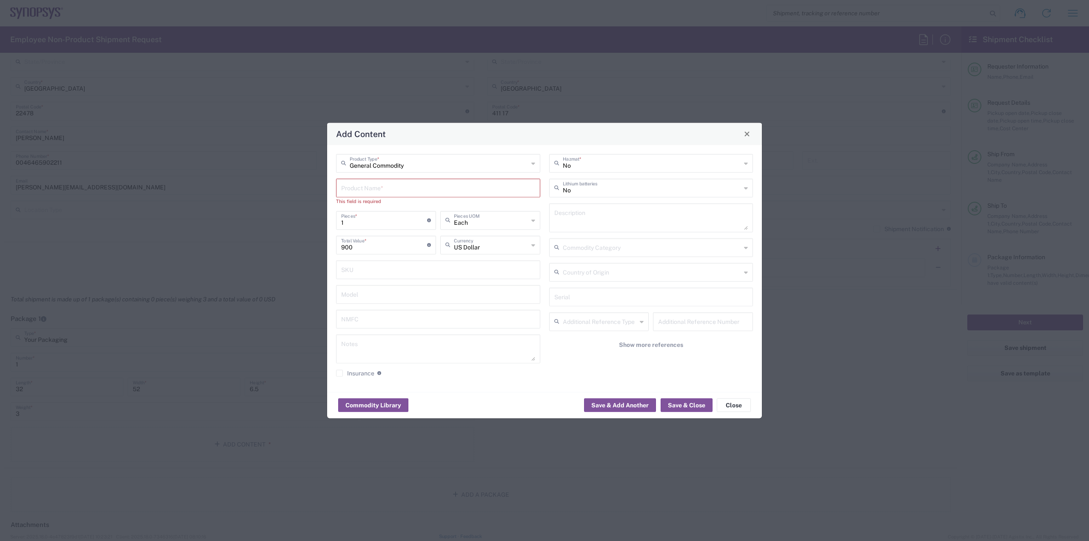
click at [466, 194] on input "text" at bounding box center [438, 187] width 194 height 15
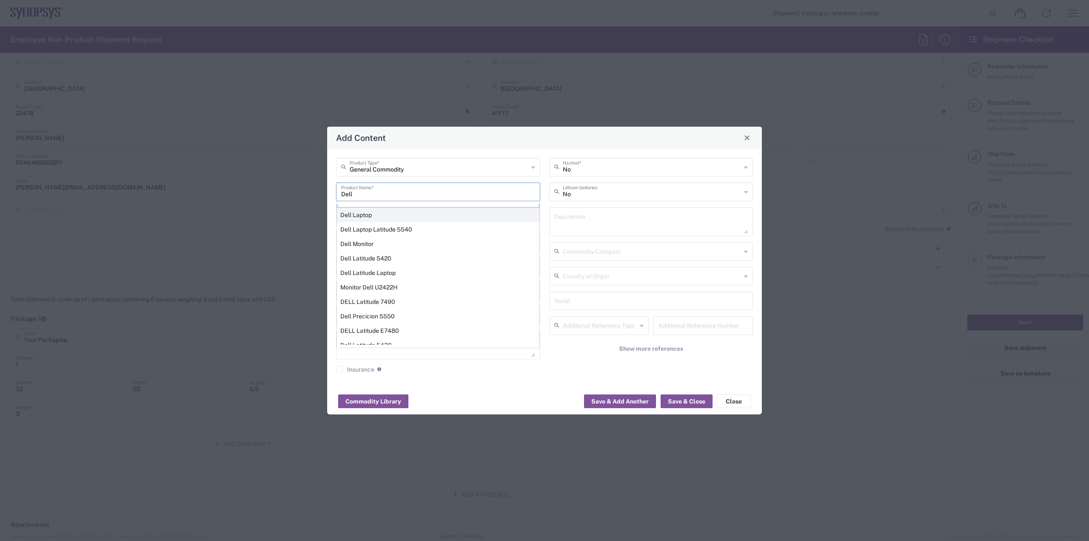
scroll to position [0, 0]
click at [424, 232] on div "Dell Laptop" at bounding box center [438, 226] width 203 height 14
type input "Dell Laptop"
type textarea "Dell Laptop"
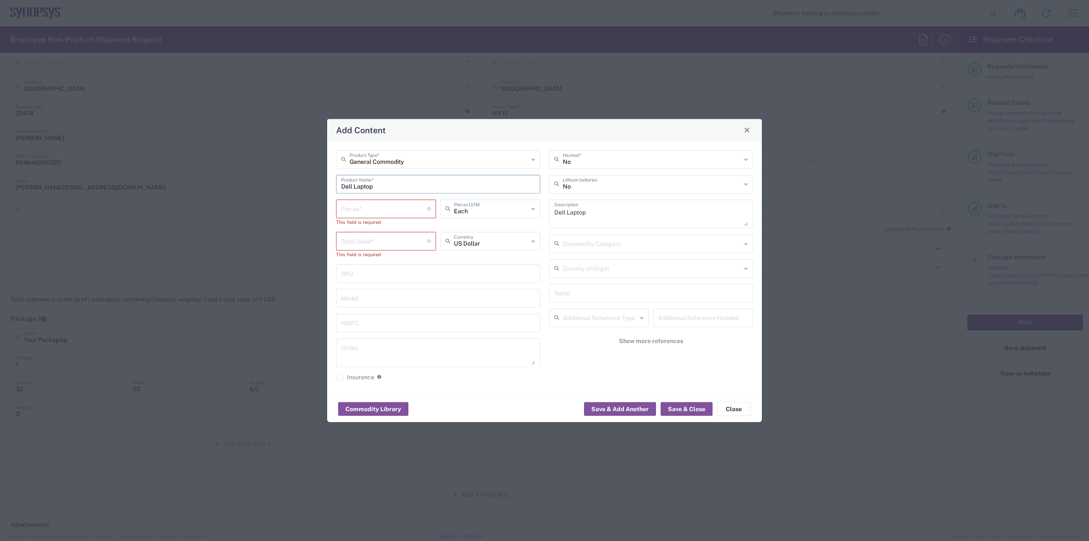
click at [363, 213] on input "number" at bounding box center [384, 207] width 86 height 15
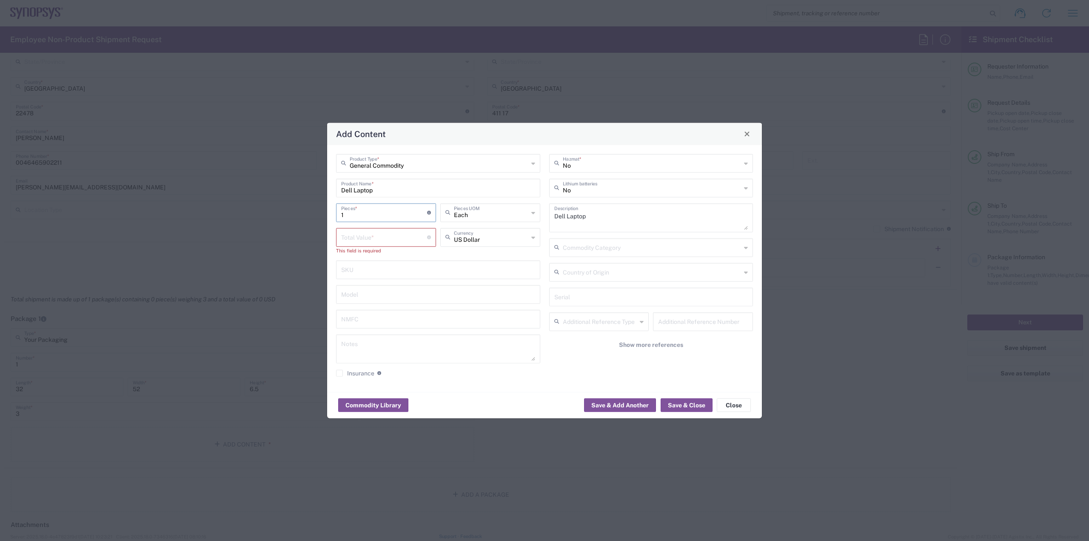
type input "1"
drag, startPoint x: 376, startPoint y: 239, endPoint x: 380, endPoint y: 224, distance: 15.7
click at [378, 236] on input "number" at bounding box center [384, 236] width 86 height 15
type input "8"
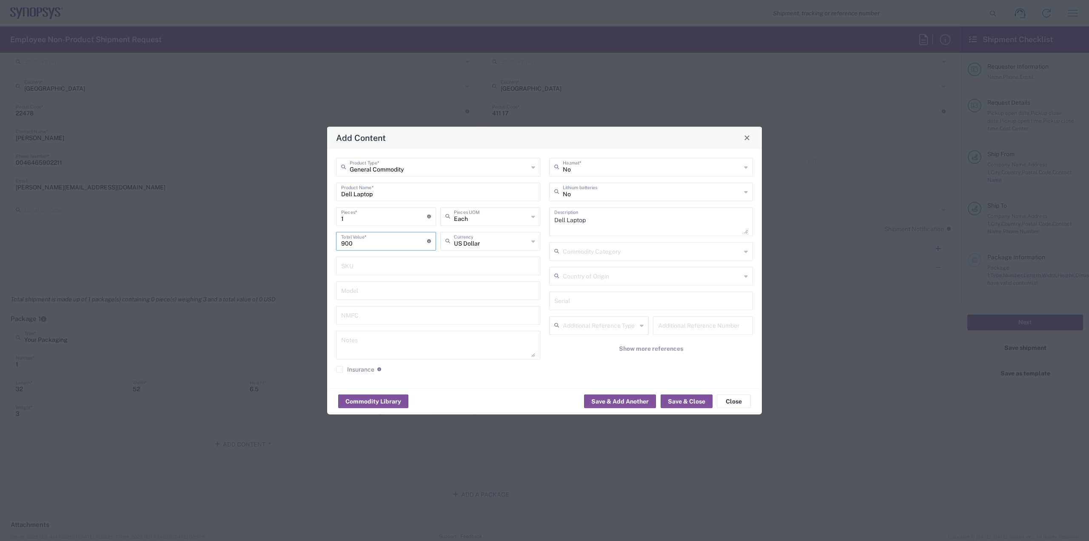
type input "900"
click at [586, 301] on input "text" at bounding box center [651, 299] width 194 height 15
click at [609, 298] on input "text" at bounding box center [651, 299] width 194 height 15
paste input "4T73GB4"
type input "4T73GB4"
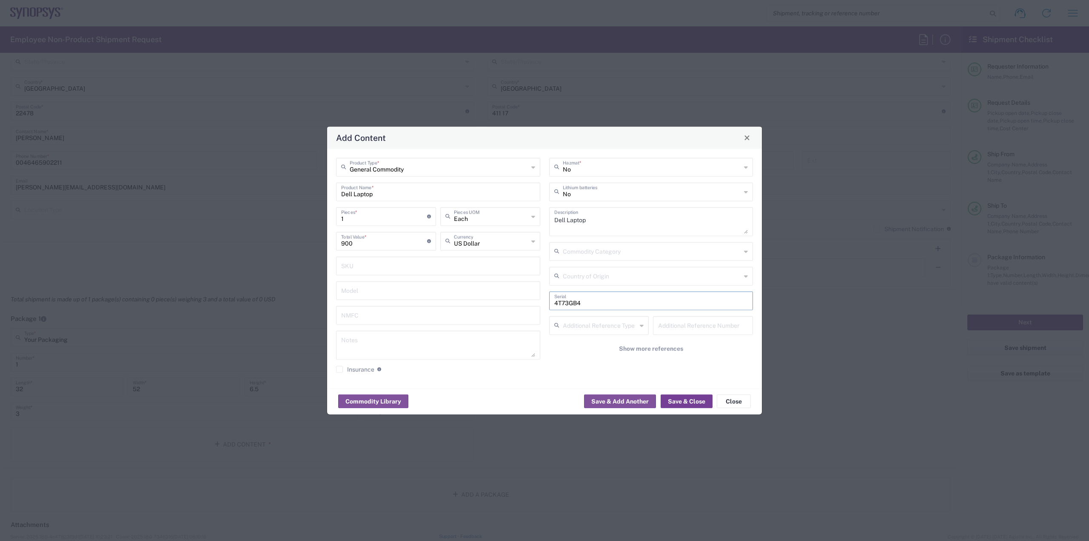
click at [679, 398] on button "Save & Close" at bounding box center [687, 401] width 52 height 14
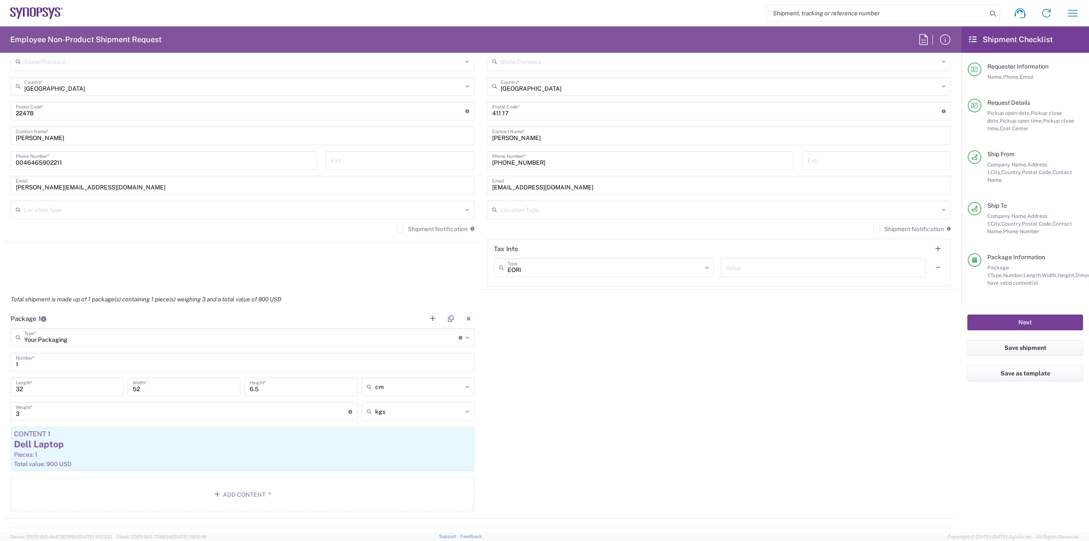
click at [980, 314] on button "Next" at bounding box center [1026, 322] width 116 height 16
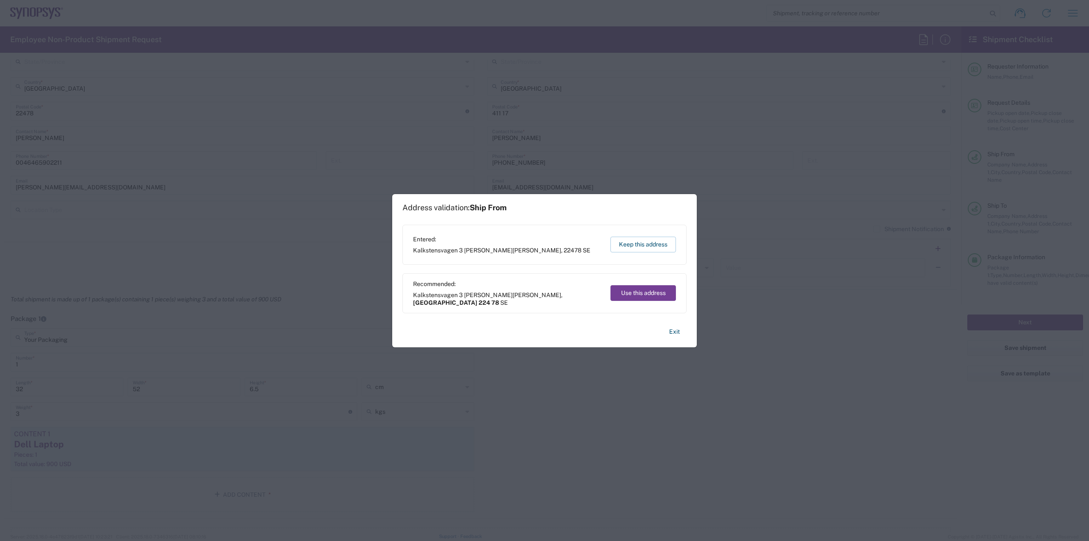
click at [645, 290] on button "Use this address" at bounding box center [644, 293] width 66 height 16
type input "[GEOGRAPHIC_DATA]"
type input "224 78"
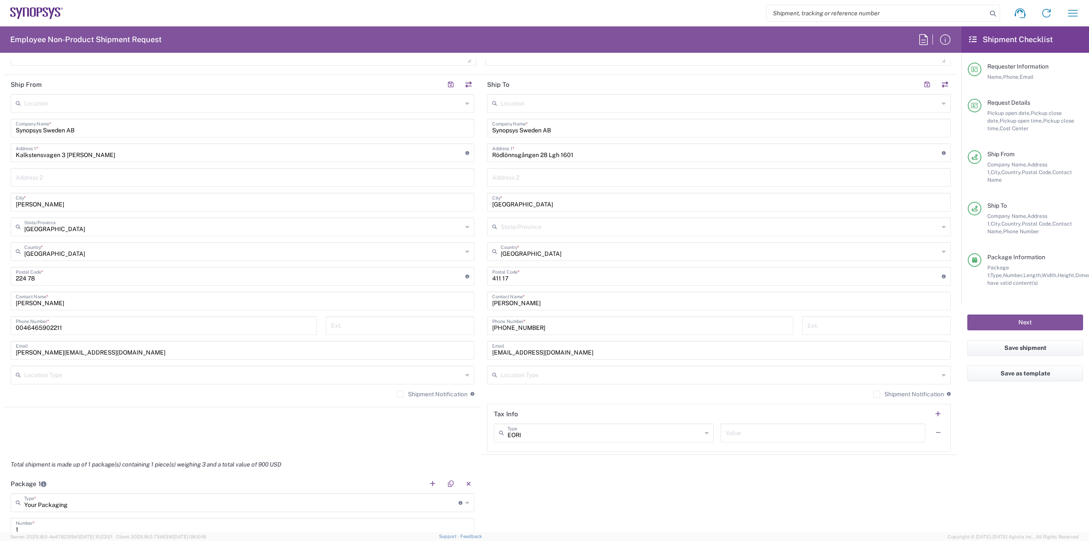
scroll to position [213, 0]
